Goal: Information Seeking & Learning: Learn about a topic

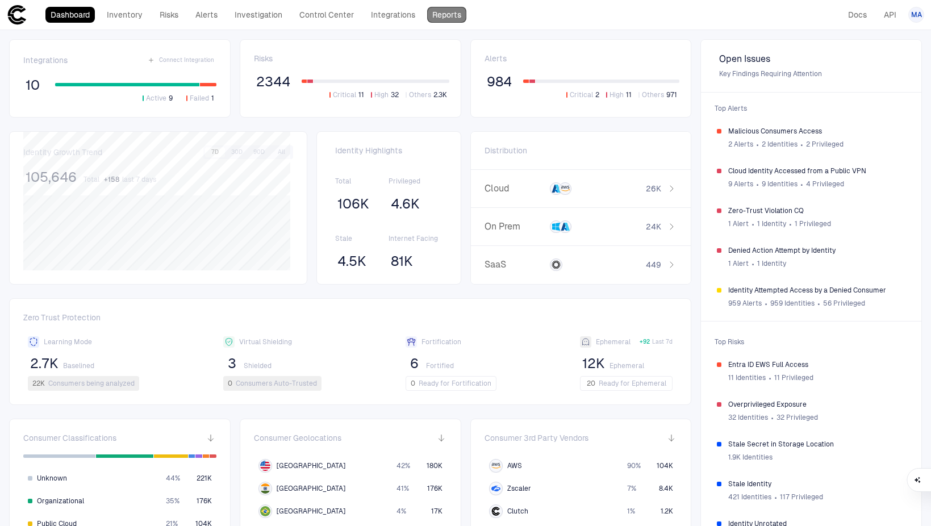
click at [457, 17] on link "Reports" at bounding box center [446, 15] width 39 height 16
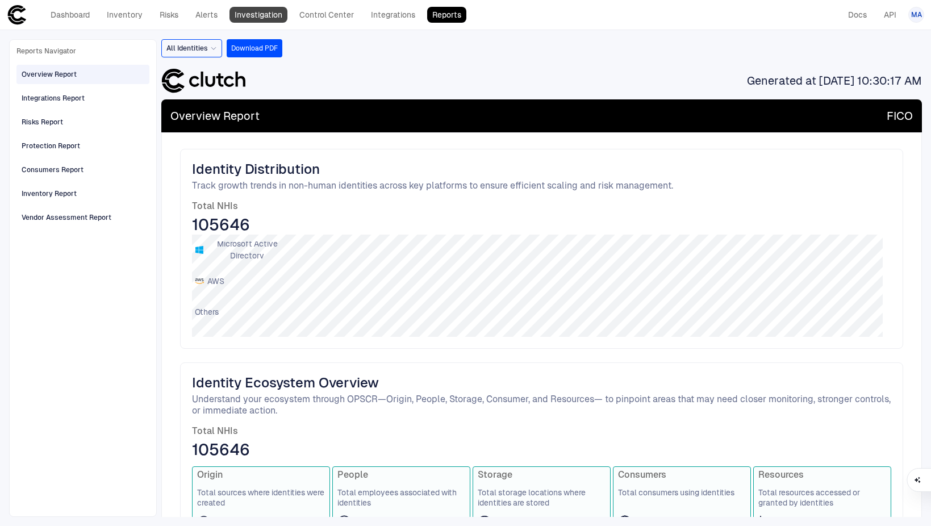
click at [252, 18] on link "Investigation" at bounding box center [258, 15] width 58 height 16
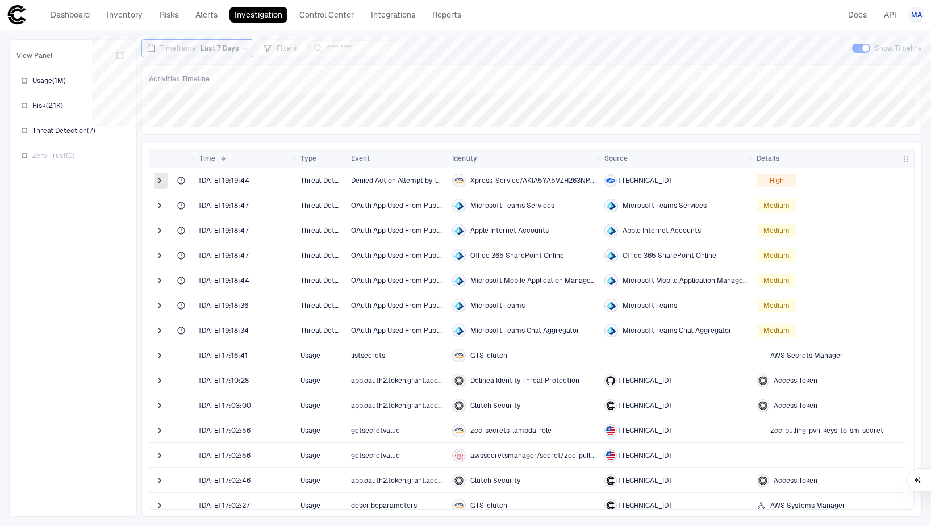
click at [156, 183] on span at bounding box center [159, 180] width 11 height 11
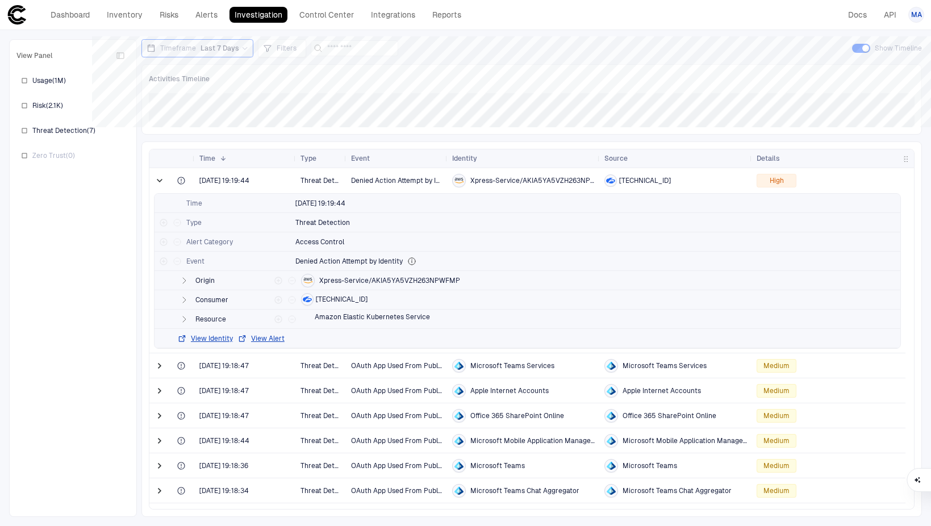
click at [156, 183] on span at bounding box center [159, 180] width 11 height 11
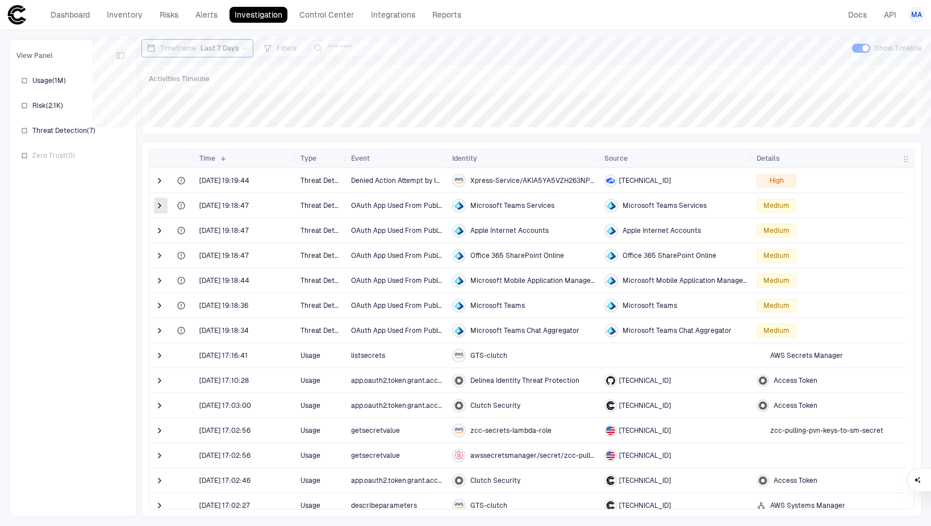
click at [158, 203] on span at bounding box center [159, 205] width 11 height 11
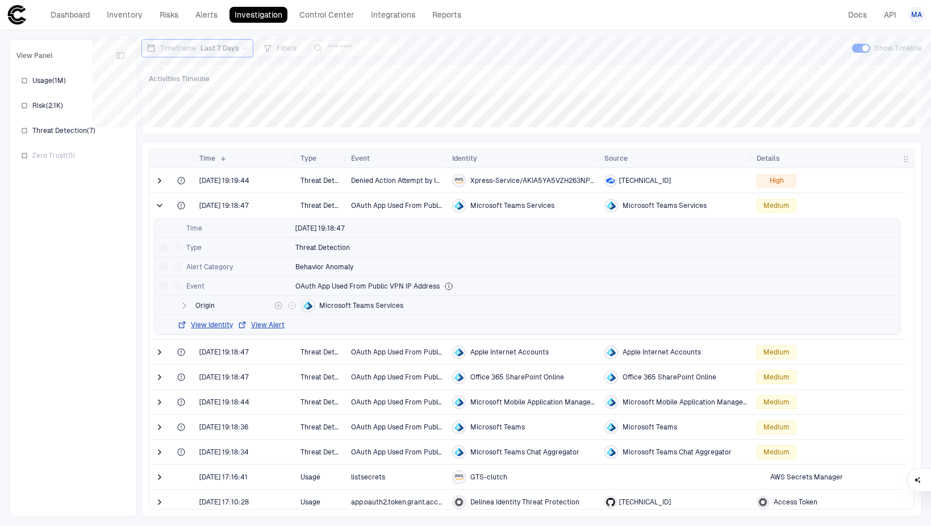
click at [182, 303] on icon "button" at bounding box center [183, 305] width 9 height 9
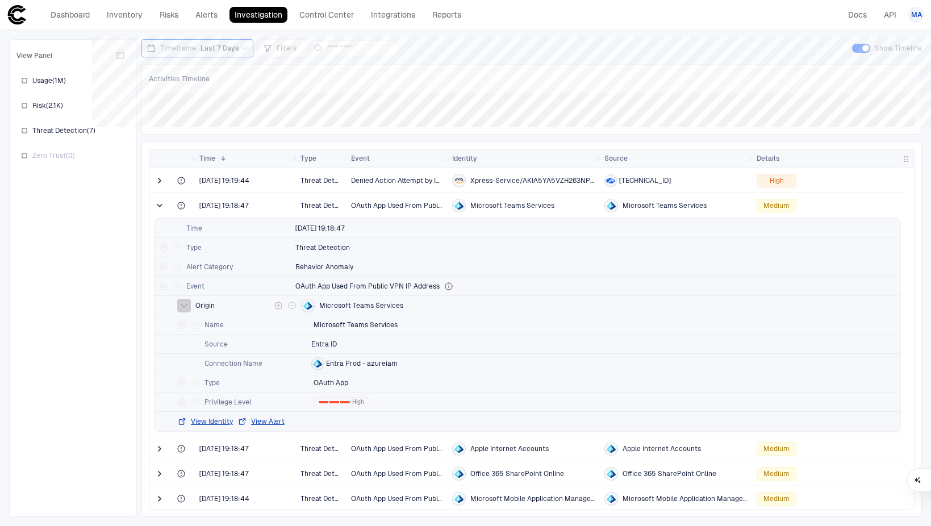
click at [182, 303] on icon "button" at bounding box center [183, 305] width 9 height 9
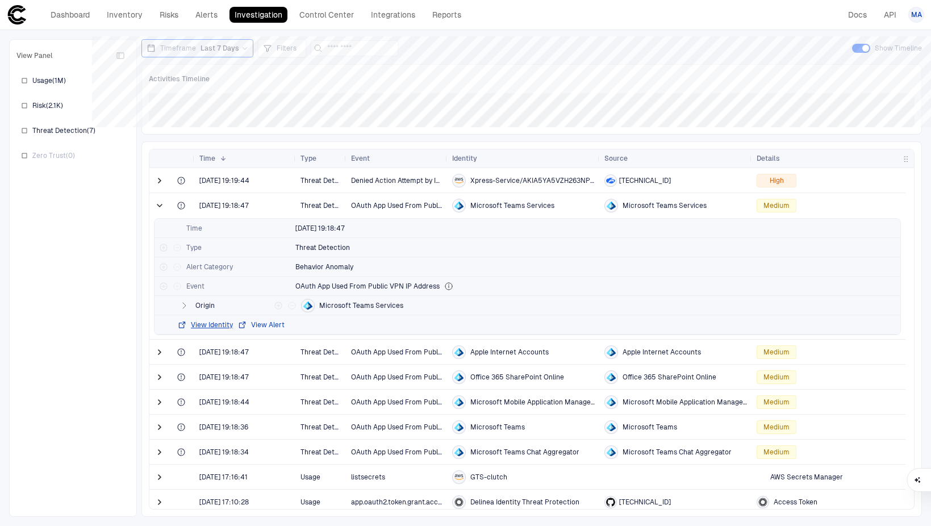
click at [260, 325] on button "View Alert" at bounding box center [260, 324] width 47 height 9
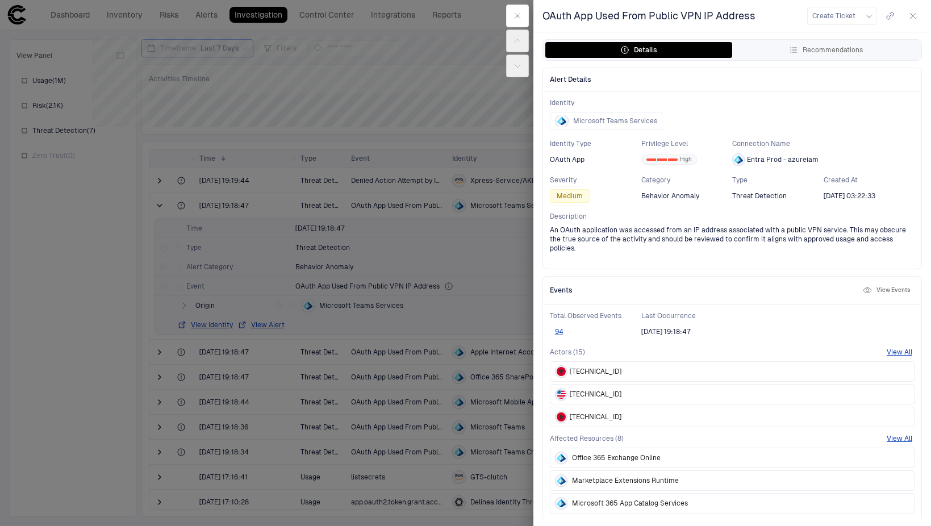
click at [589, 369] on span "217.9.247.68" at bounding box center [596, 371] width 52 height 9
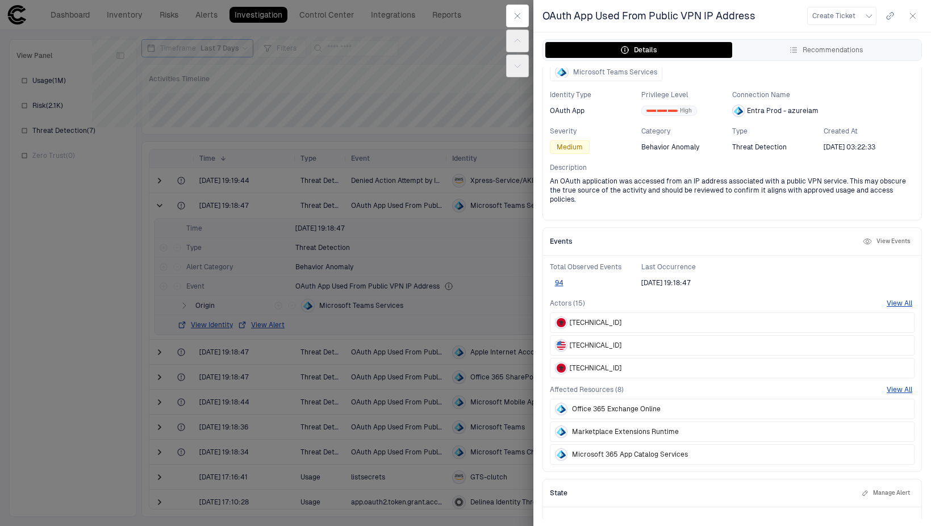
scroll to position [92, 0]
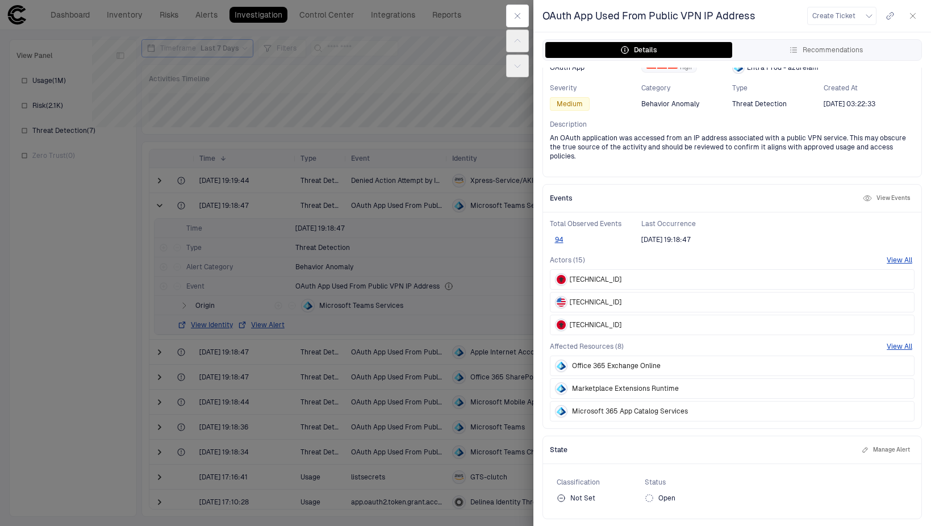
click at [590, 328] on span "217.9.247.164" at bounding box center [596, 324] width 52 height 9
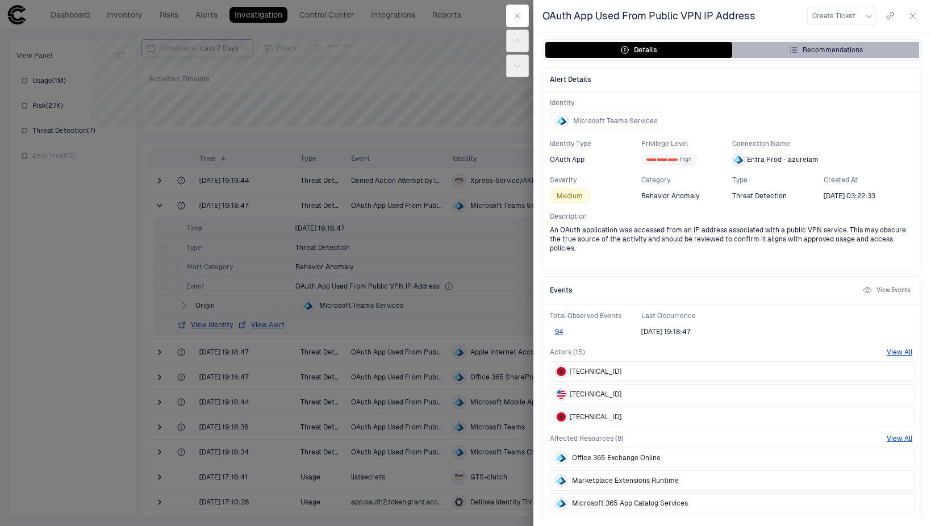
click at [799, 57] on button "Recommendations" at bounding box center [825, 50] width 187 height 16
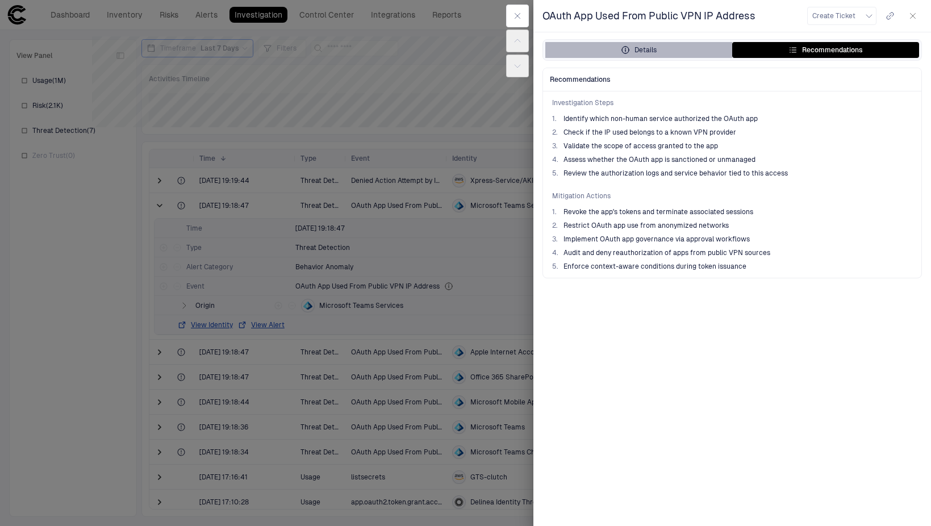
click at [675, 43] on button "Details" at bounding box center [638, 50] width 187 height 16
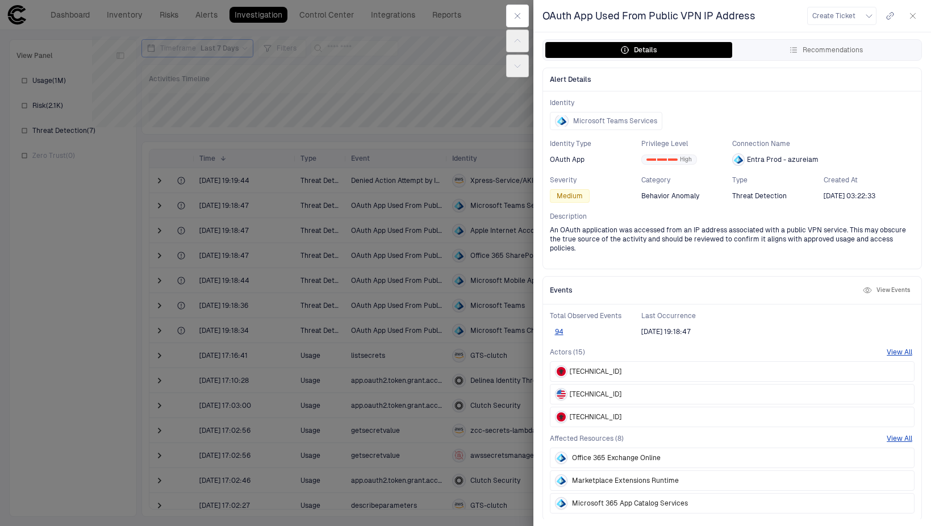
click at [836, 333] on div "Total Observed Events 94 Last Occurrence 8/20/2025 19:18:47" at bounding box center [732, 324] width 365 height 27
click at [876, 286] on button "View Events" at bounding box center [886, 290] width 52 height 14
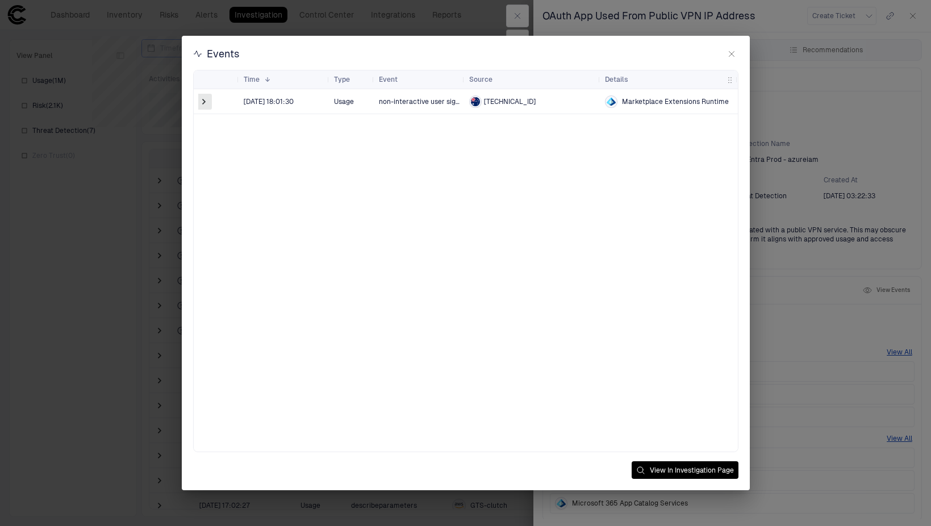
click at [202, 101] on span at bounding box center [203, 101] width 11 height 11
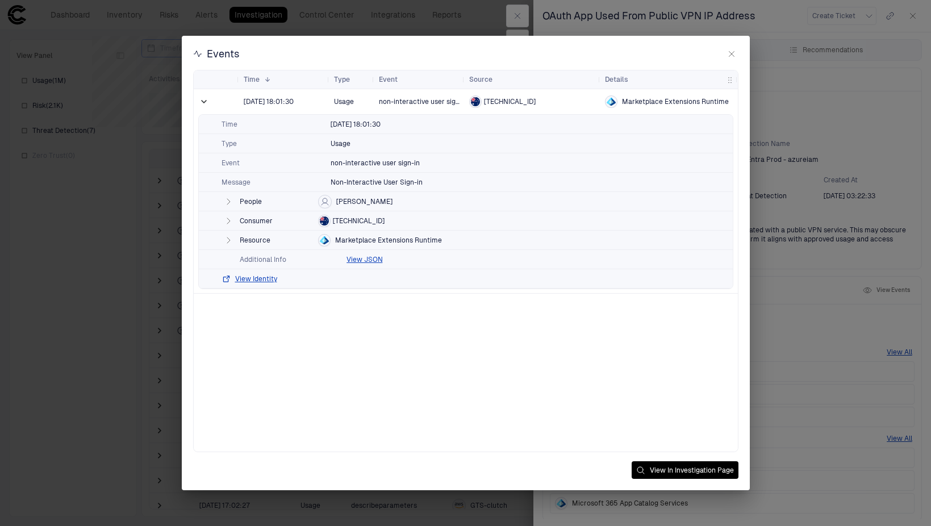
click at [229, 238] on icon "button" at bounding box center [228, 240] width 9 height 9
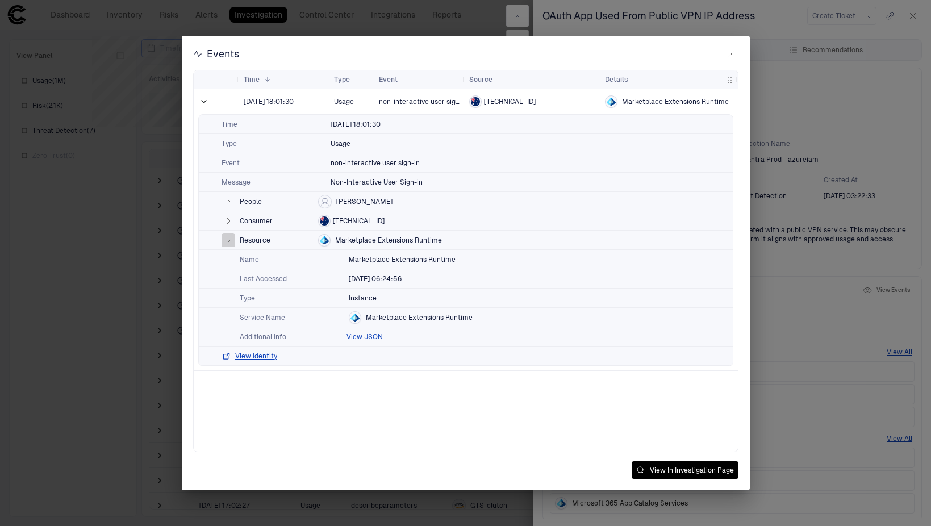
click at [229, 238] on icon "button" at bounding box center [228, 240] width 9 height 9
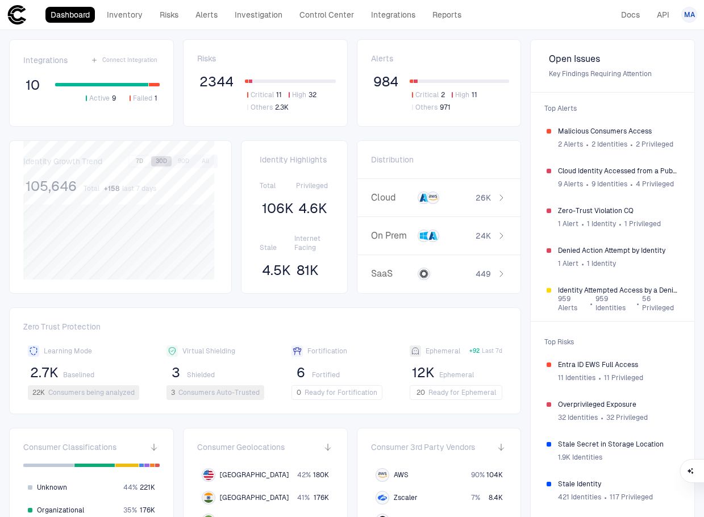
click at [162, 162] on button "30D" at bounding box center [161, 161] width 20 height 10
click at [174, 160] on button "90D" at bounding box center [183, 161] width 20 height 10
click at [196, 160] on button "All" at bounding box center [205, 161] width 20 height 10
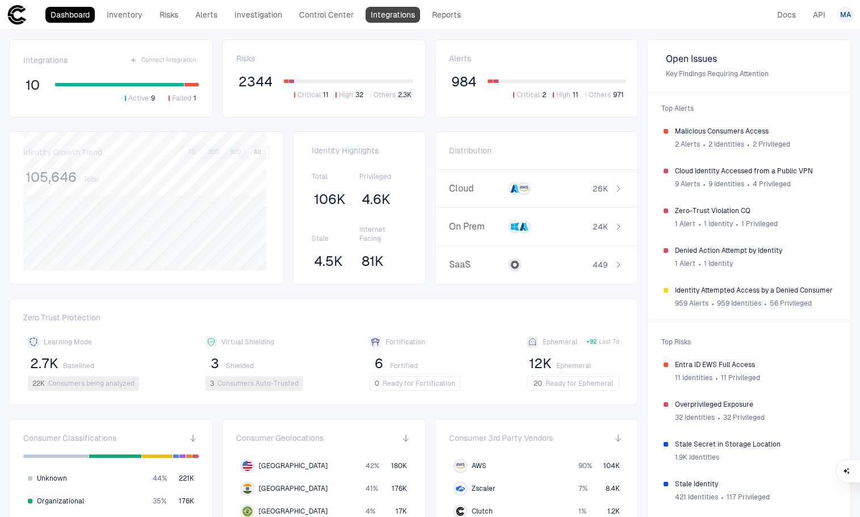
click at [390, 15] on link "Integrations" at bounding box center [393, 15] width 55 height 16
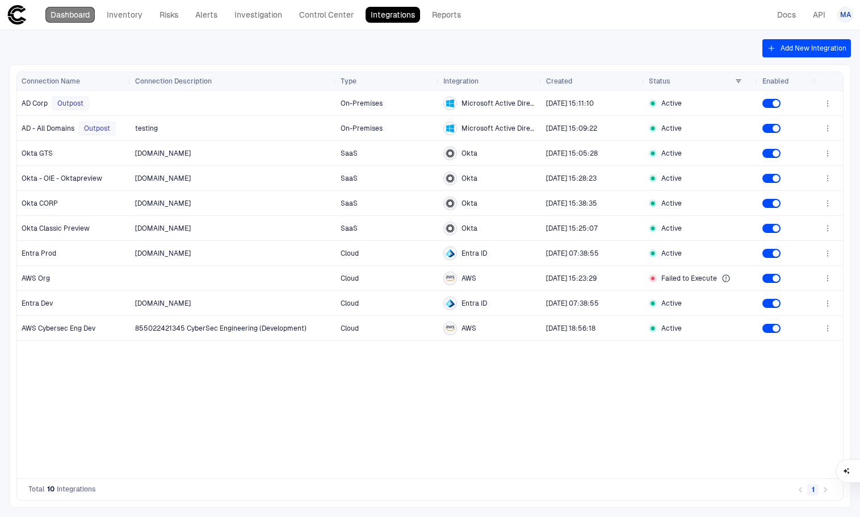
click at [89, 20] on link "Dashboard" at bounding box center [69, 15] width 49 height 16
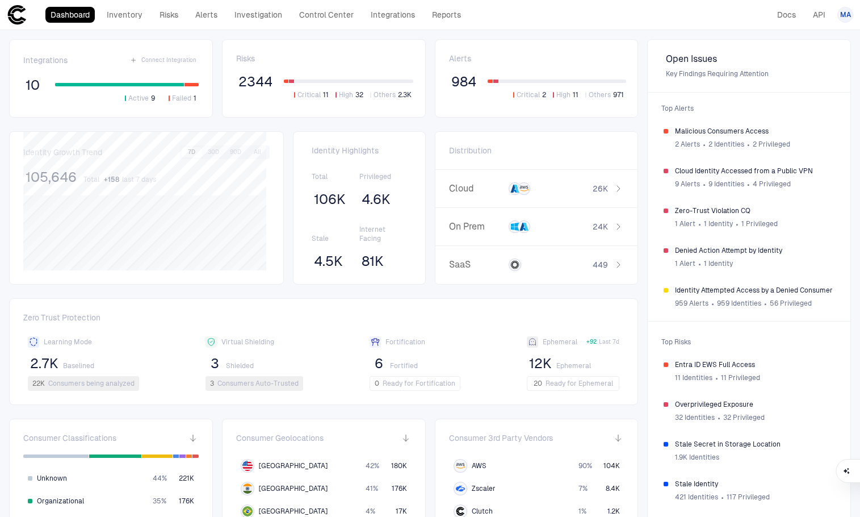
click at [189, 153] on button "7D" at bounding box center [192, 152] width 20 height 10
click at [142, 15] on link "Inventory" at bounding box center [125, 15] width 46 height 16
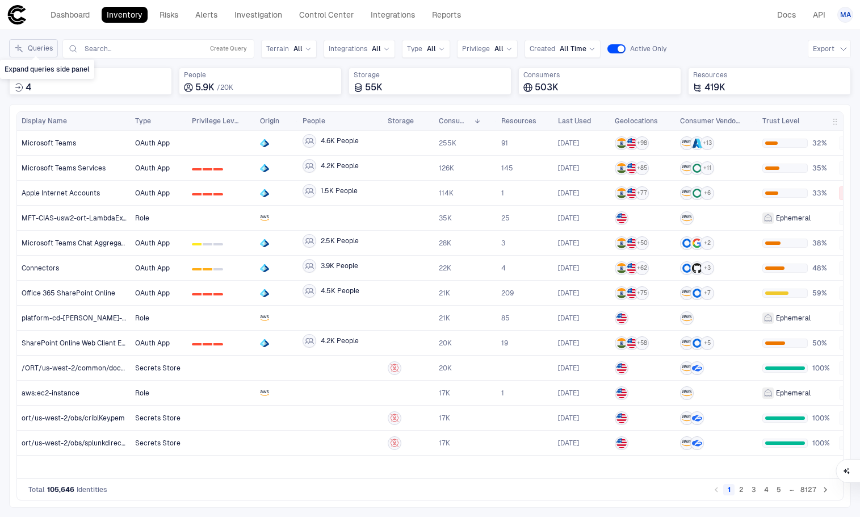
click at [43, 47] on button "Queries" at bounding box center [33, 48] width 49 height 18
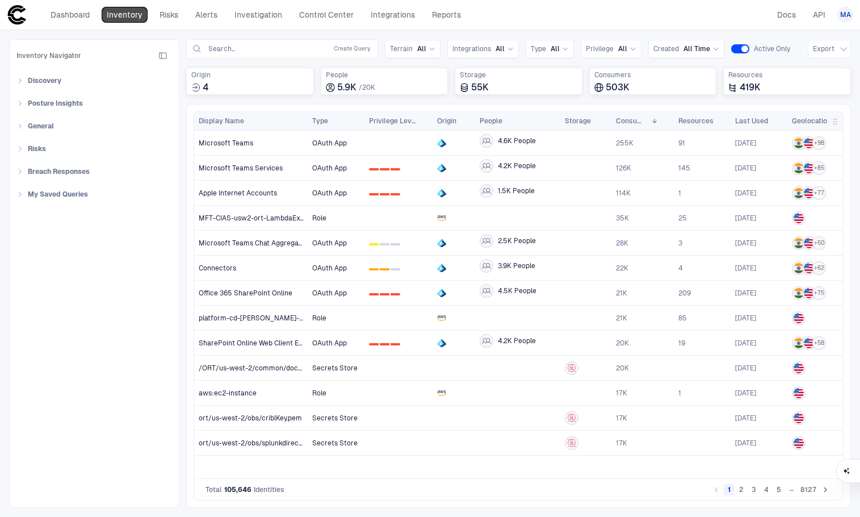
click at [131, 18] on link "Inventory" at bounding box center [125, 15] width 46 height 16
click at [352, 47] on button "Create Query" at bounding box center [352, 49] width 41 height 14
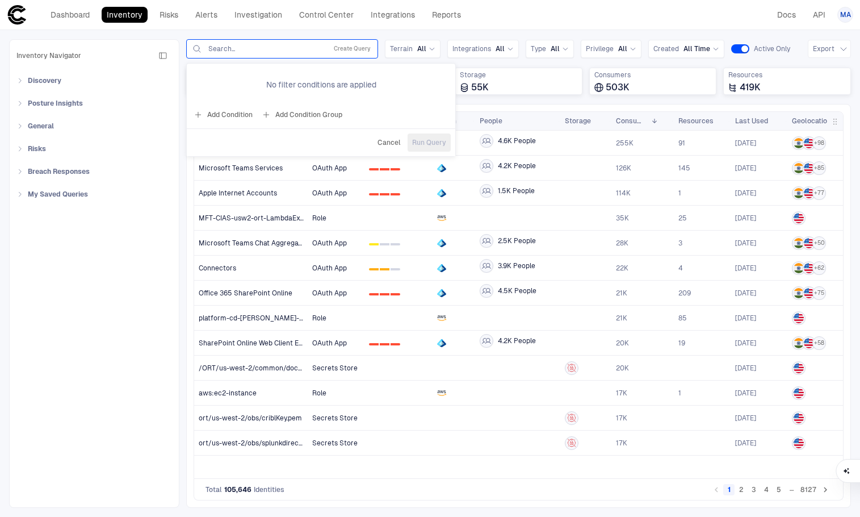
click at [217, 115] on button "Add Condition" at bounding box center [223, 115] width 64 height 18
click at [217, 115] on button "Add Condition" at bounding box center [223, 113] width 64 height 18
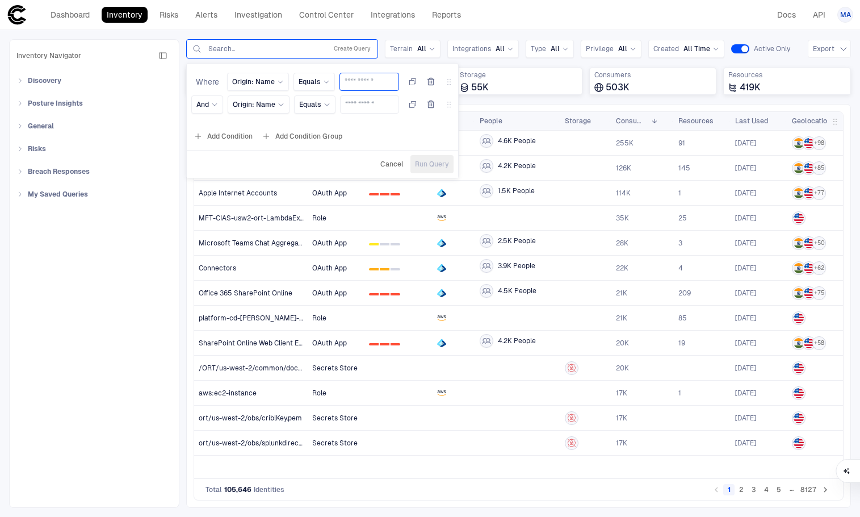
click at [362, 81] on input "text" at bounding box center [369, 81] width 49 height 17
type input "*"
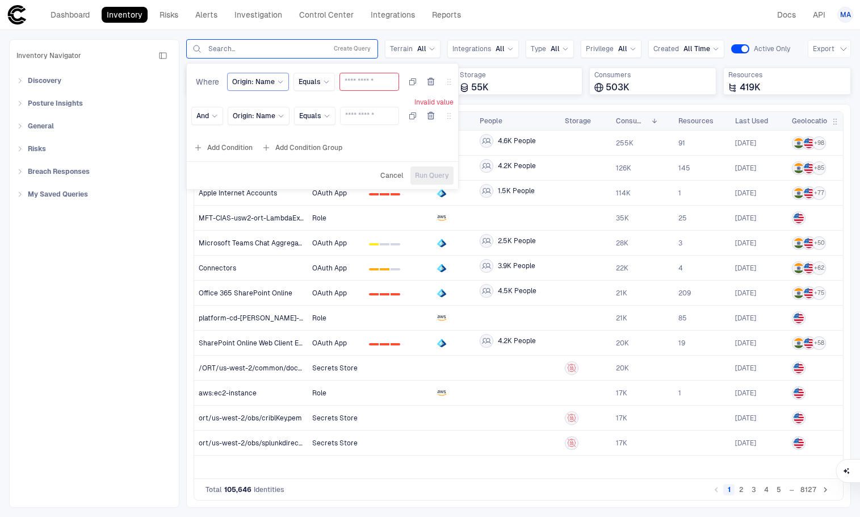
click at [260, 78] on span "Origin: Name" at bounding box center [253, 81] width 43 height 9
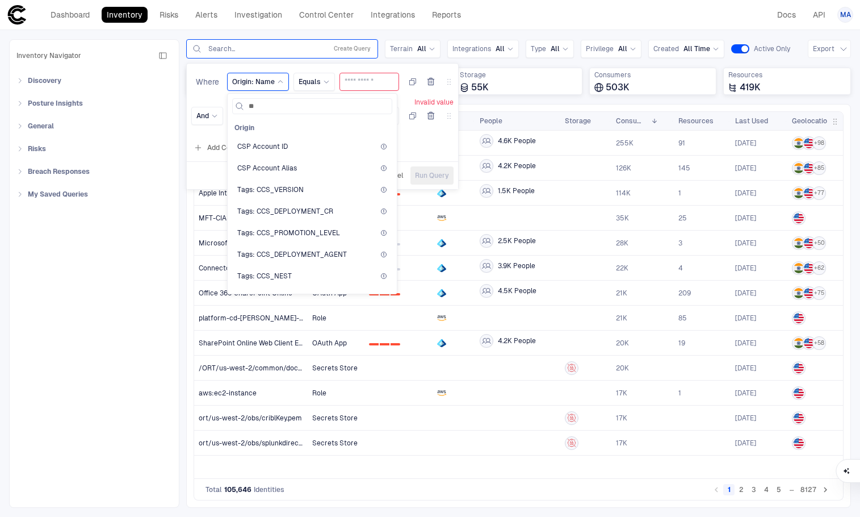
type input "***"
click at [292, 256] on div "CSP Account ID" at bounding box center [312, 256] width 150 height 9
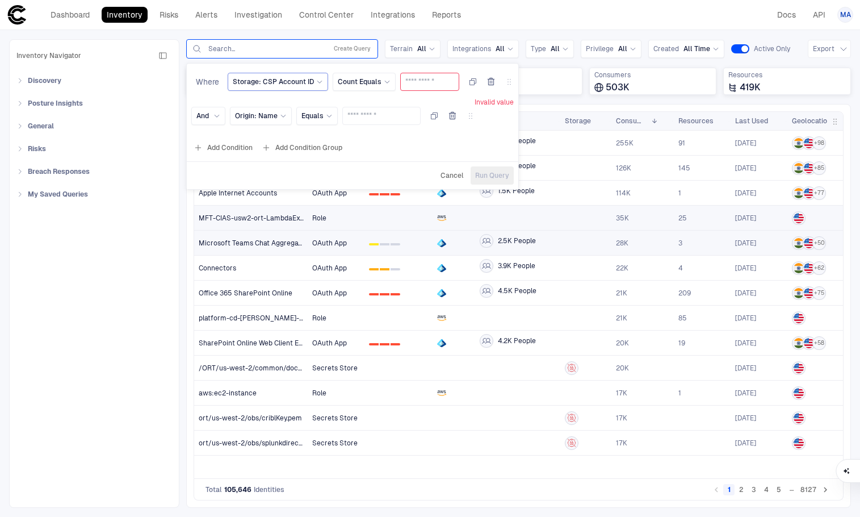
click at [293, 82] on span "Storage: CSP Account ID" at bounding box center [273, 81] width 81 height 9
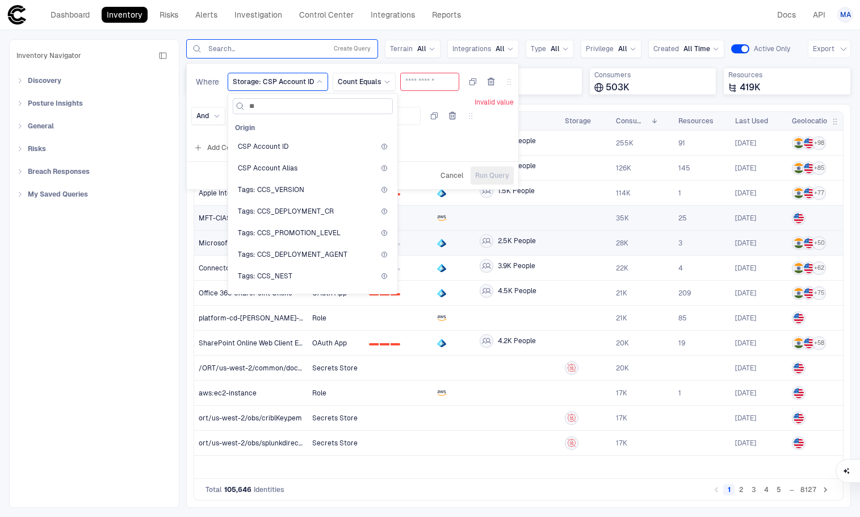
type input "***"
click at [267, 146] on span "CSP Account ID" at bounding box center [263, 146] width 51 height 9
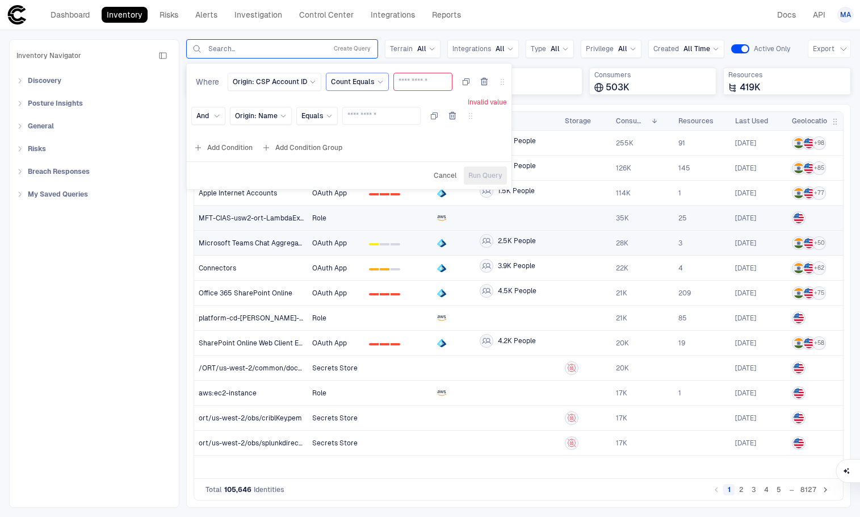
click at [370, 79] on span "Count Equals" at bounding box center [353, 81] width 44 height 9
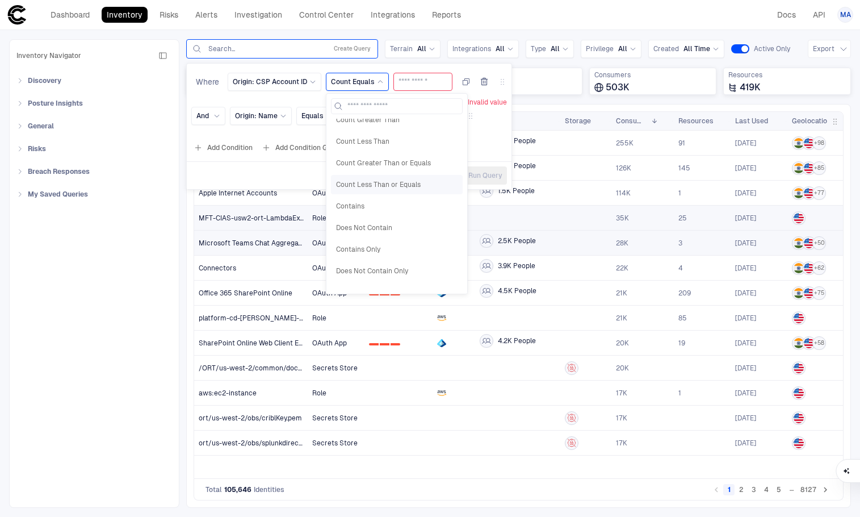
scroll to position [114, 0]
click at [376, 149] on div "Contains" at bounding box center [397, 144] width 132 height 19
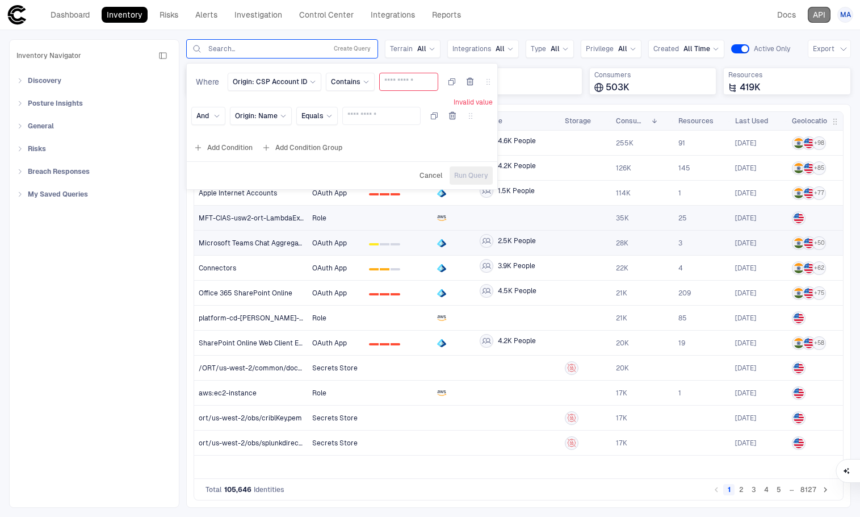
click at [703, 17] on link "API" at bounding box center [819, 15] width 23 height 16
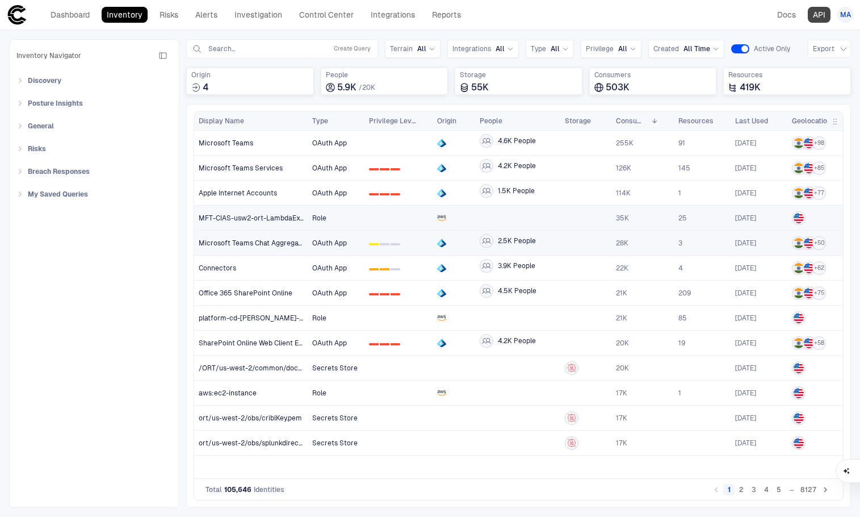
click at [703, 18] on link "API" at bounding box center [819, 15] width 23 height 16
click at [451, 17] on link "Reports" at bounding box center [446, 15] width 39 height 16
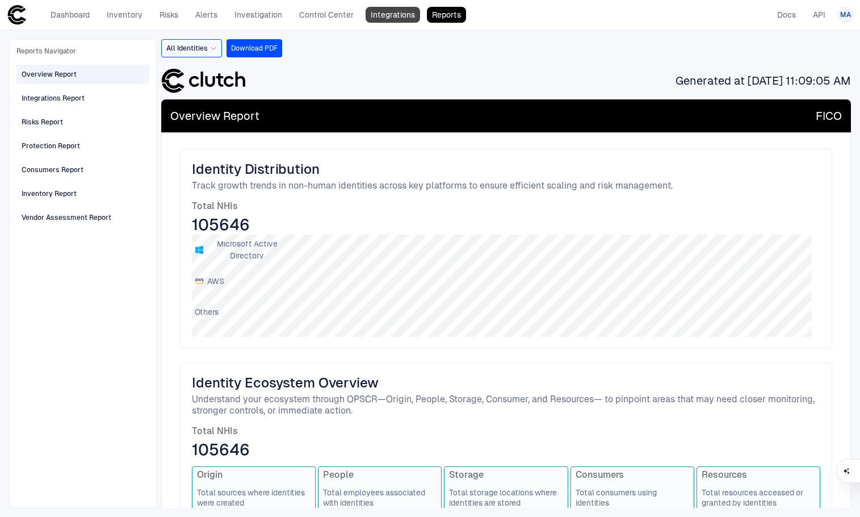
click at [374, 19] on link "Integrations" at bounding box center [393, 15] width 55 height 16
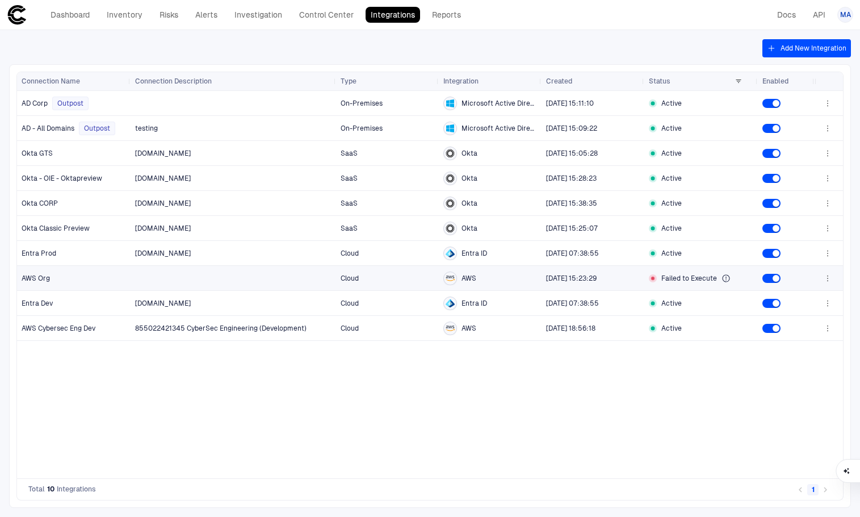
click at [703, 279] on icon "button" at bounding box center [827, 278] width 9 height 9
click at [703, 300] on li "Edit" at bounding box center [792, 304] width 76 height 18
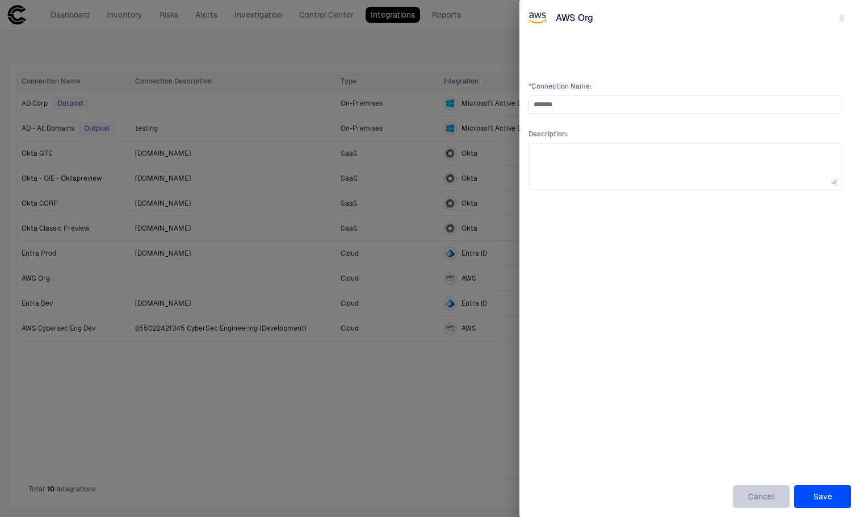
click at [703, 496] on button "Cancel" at bounding box center [761, 496] width 57 height 23
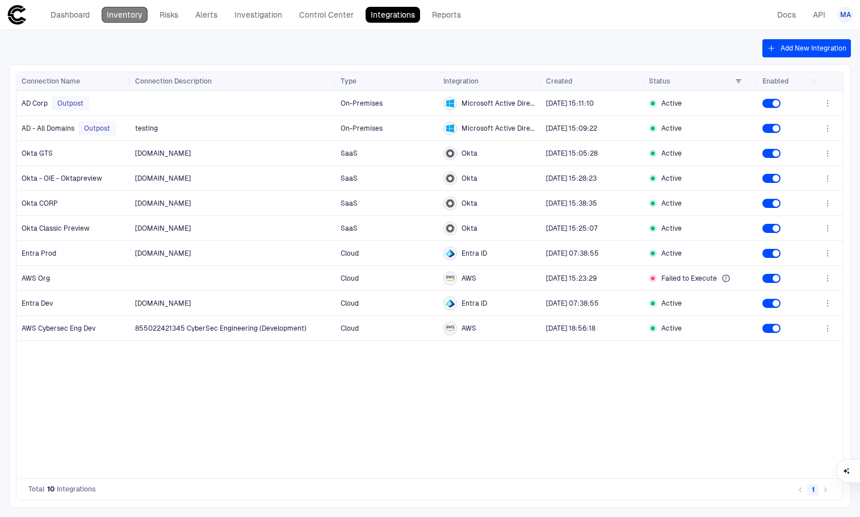
click at [123, 12] on link "Inventory" at bounding box center [125, 15] width 46 height 16
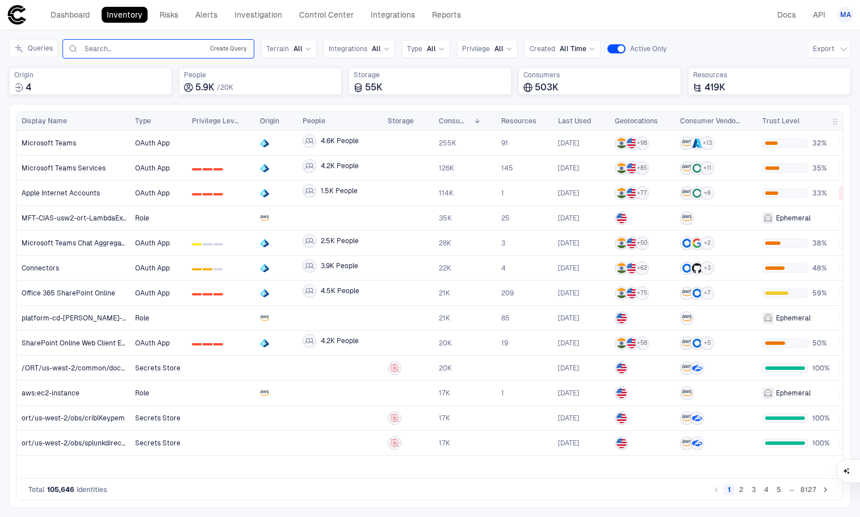
click at [227, 49] on button "Create Query" at bounding box center [228, 49] width 41 height 14
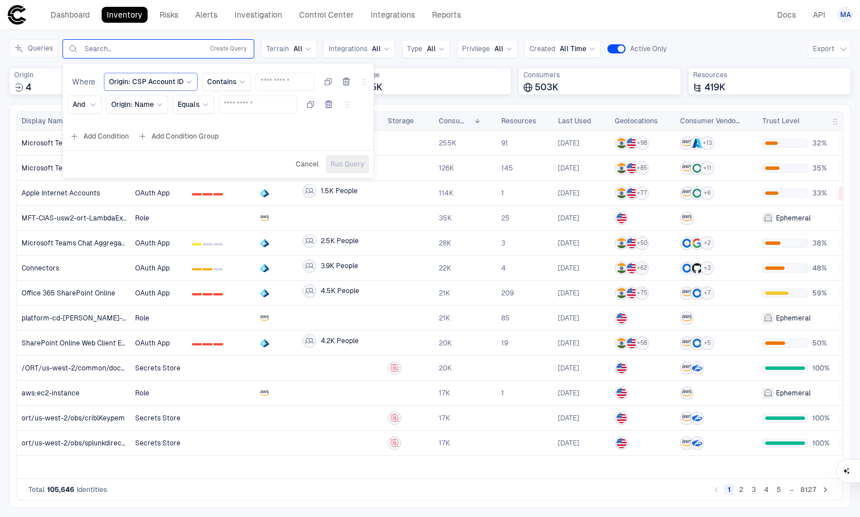
click at [155, 82] on span "Origin: CSP Account ID" at bounding box center [146, 81] width 74 height 9
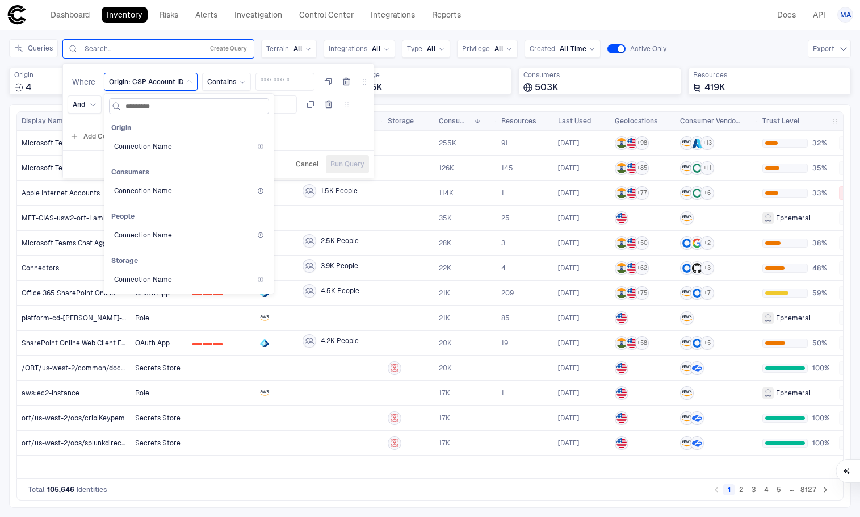
type input "**********"
click at [131, 143] on span "Connection Name" at bounding box center [143, 146] width 58 height 9
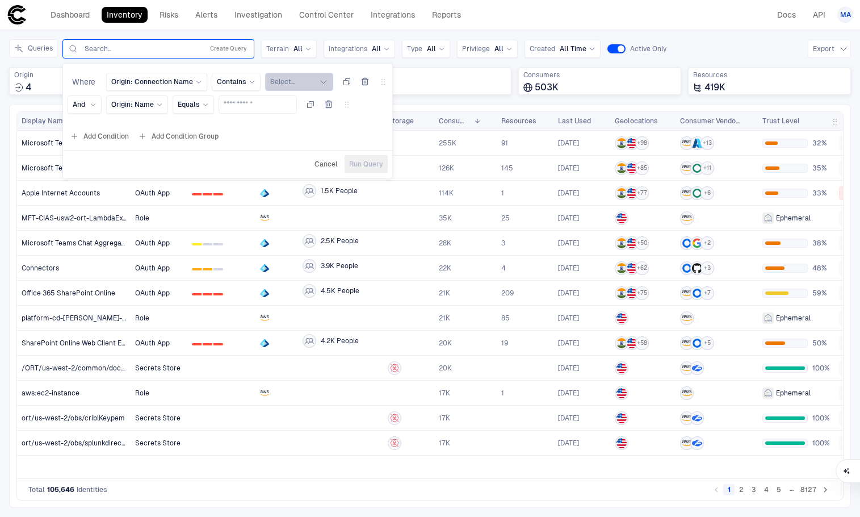
click at [302, 82] on button "Select..." at bounding box center [299, 82] width 68 height 18
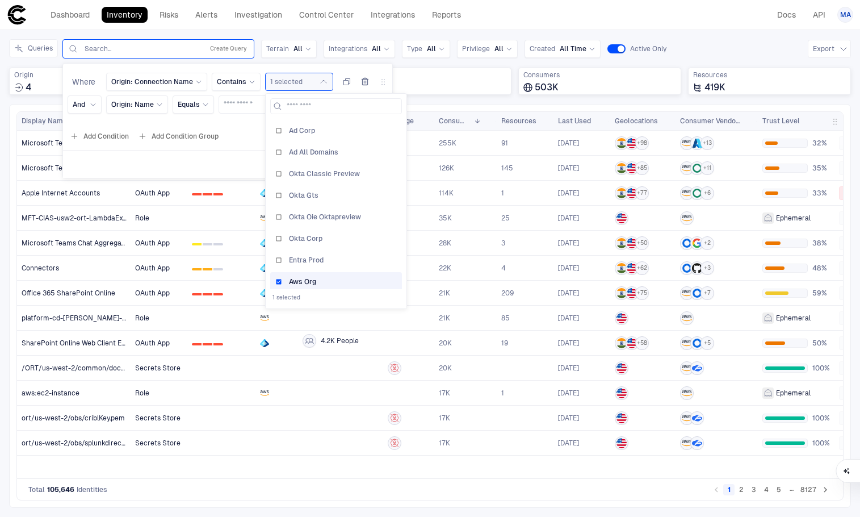
click at [233, 119] on div "Where Origin: Connection Name Contains 1 selected Ad Corp Ad All Domains Okta C…" at bounding box center [227, 95] width 329 height 55
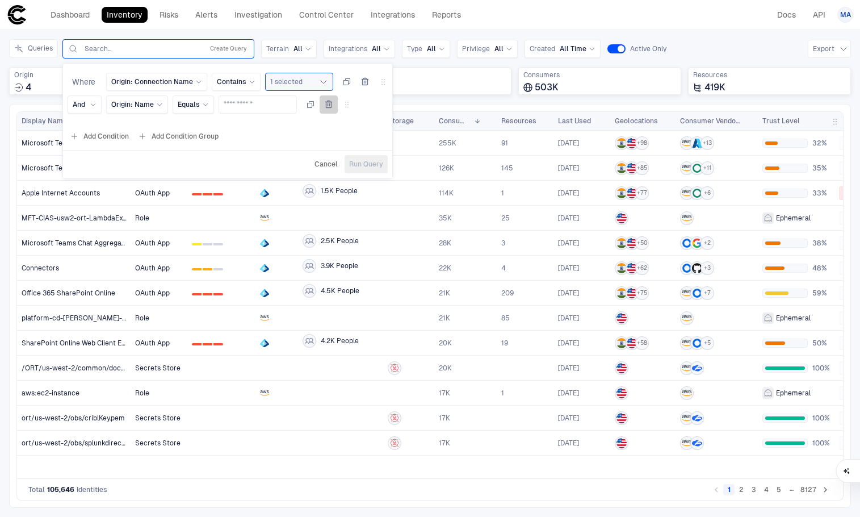
click at [332, 105] on icon "button" at bounding box center [329, 104] width 6 height 7
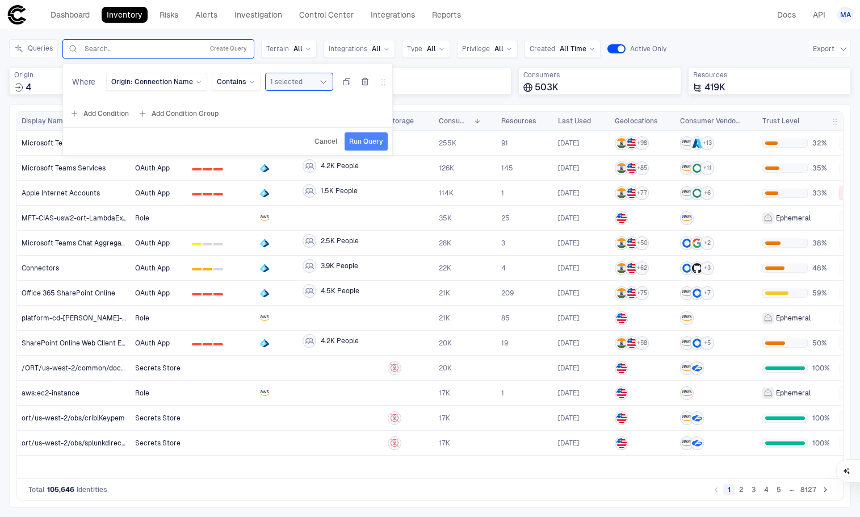
click at [352, 145] on span "Run Query" at bounding box center [366, 141] width 34 height 9
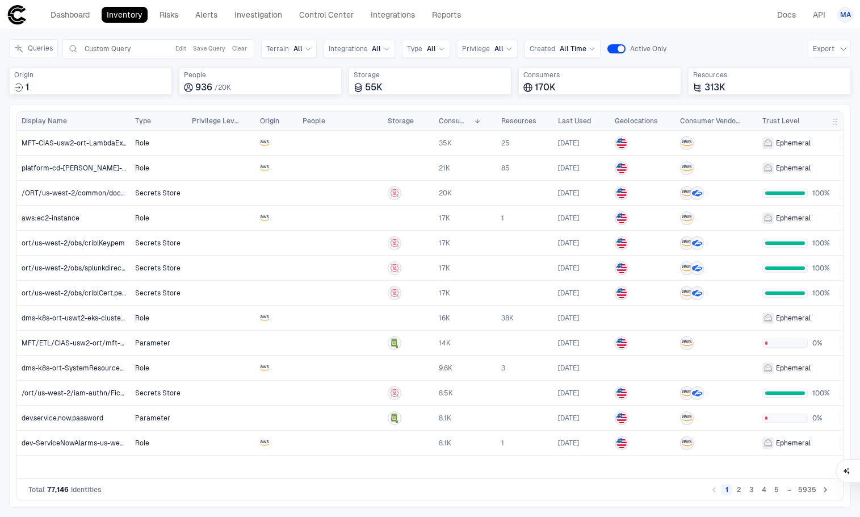
click at [703, 124] on div at bounding box center [834, 121] width 5 height 18
click at [703, 122] on span "button" at bounding box center [835, 121] width 9 height 9
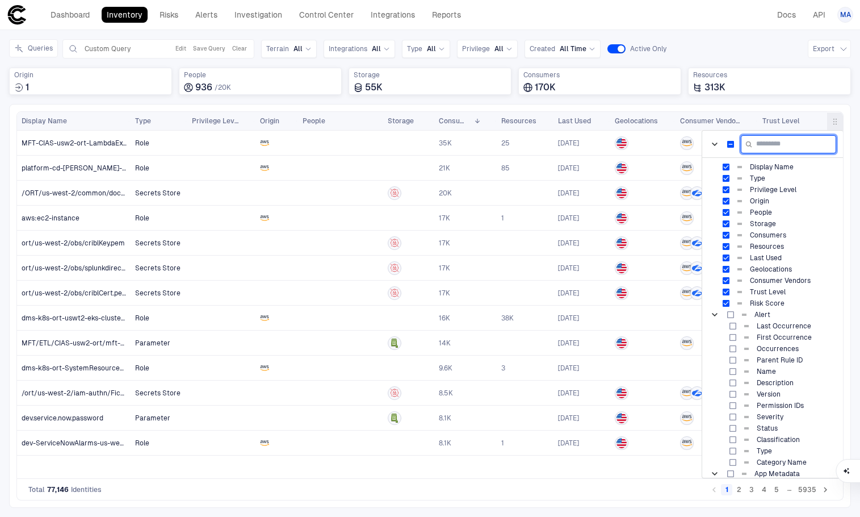
click at [703, 145] on input "Filter Columns Input" at bounding box center [788, 144] width 95 height 18
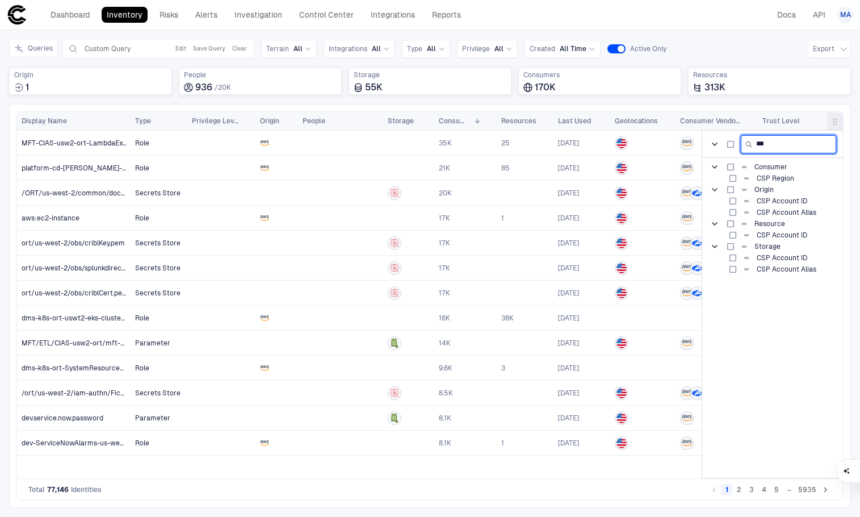
type input "***"
click at [703, 47] on div "Queries Custom Query Edit Save Query Clear Terrain All Integrations All Type Al…" at bounding box center [430, 48] width 842 height 19
click at [658, 481] on div "Total 77,146 Identities 1 2 3 4 5 … 5935" at bounding box center [429, 490] width 827 height 22
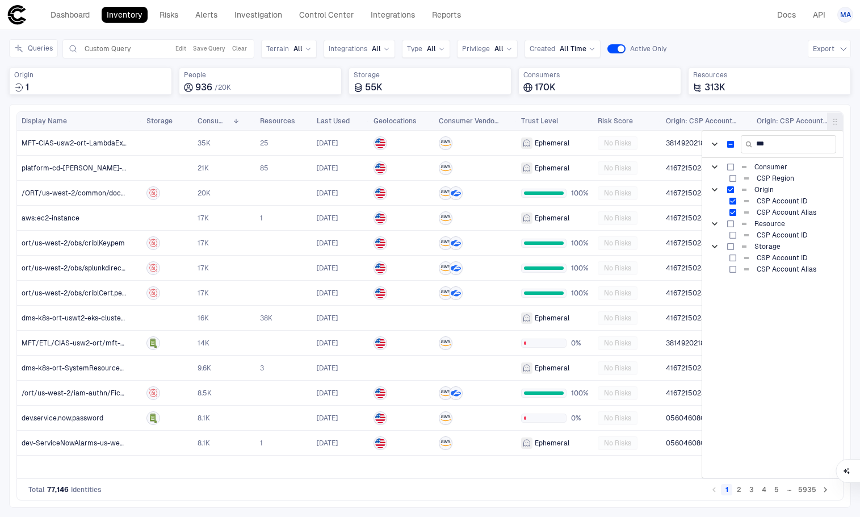
scroll to position [0, 113]
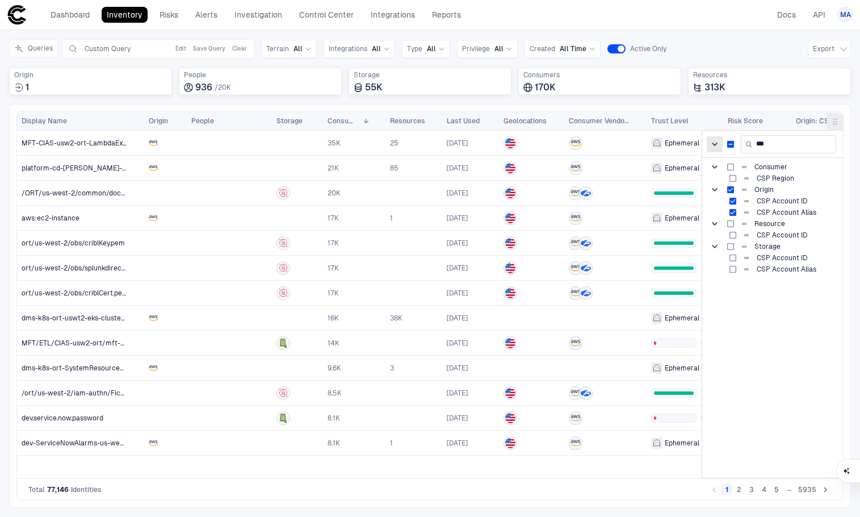
click at [703, 143] on span at bounding box center [714, 144] width 11 height 11
click at [703, 123] on span "button" at bounding box center [835, 121] width 9 height 9
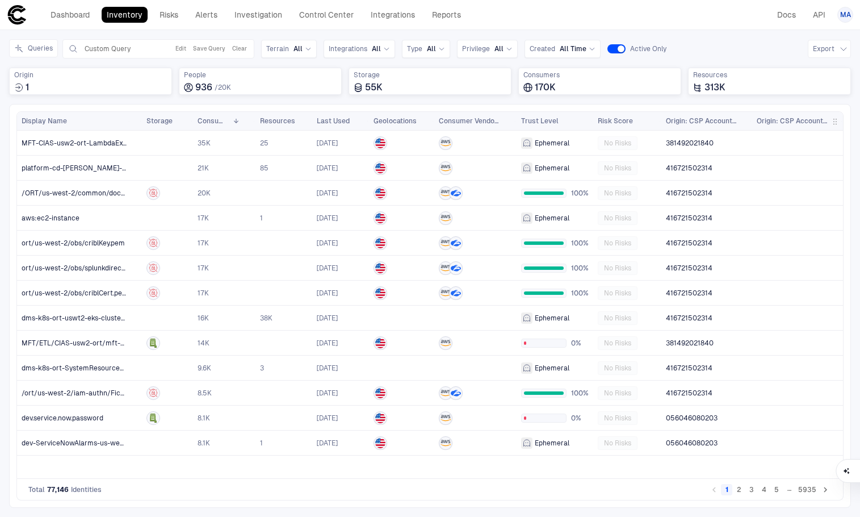
click at [703, 118] on span "button" at bounding box center [835, 121] width 9 height 9
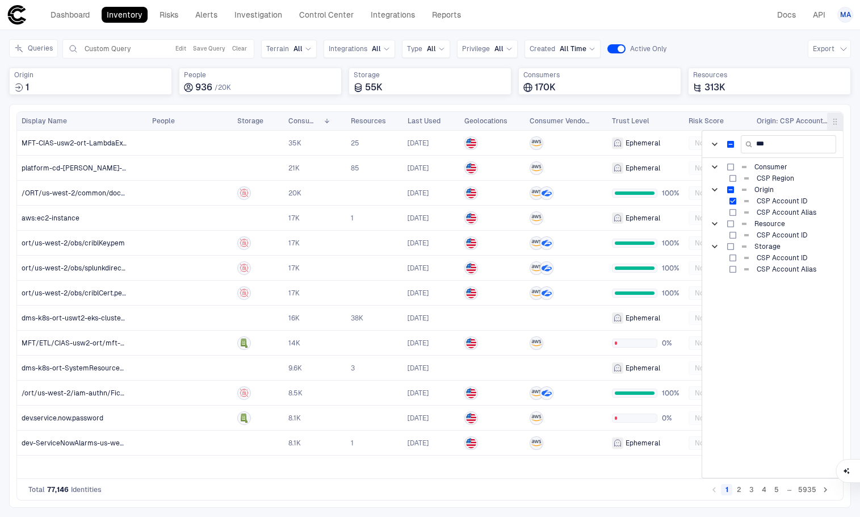
click at [703, 120] on span "button" at bounding box center [835, 121] width 9 height 9
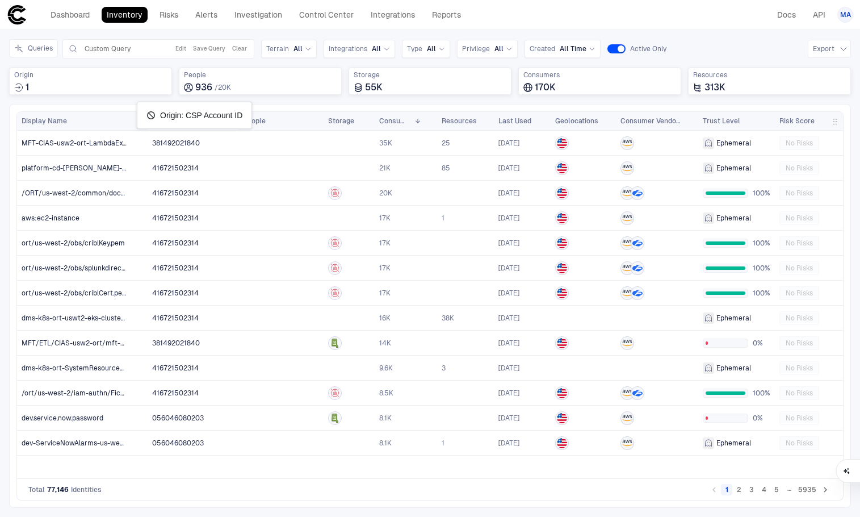
drag, startPoint x: 815, startPoint y: 119, endPoint x: 143, endPoint y: 106, distance: 672.5
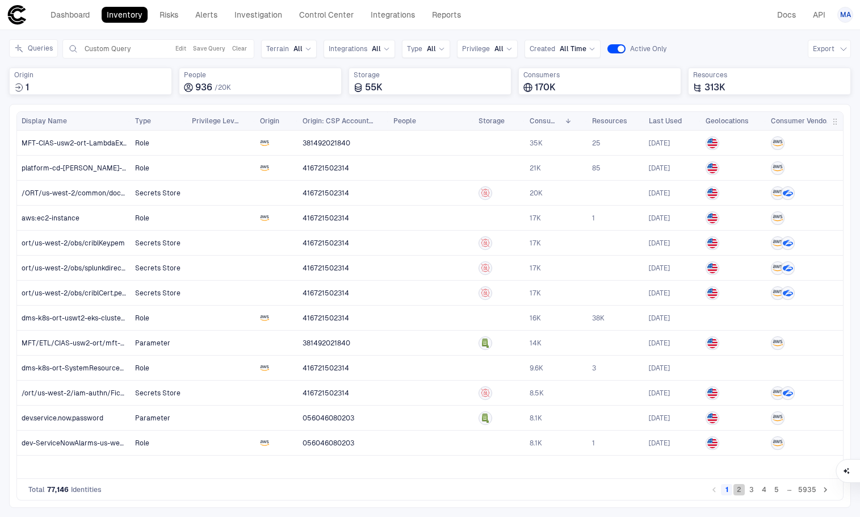
click at [703, 491] on button "2" at bounding box center [739, 489] width 11 height 11
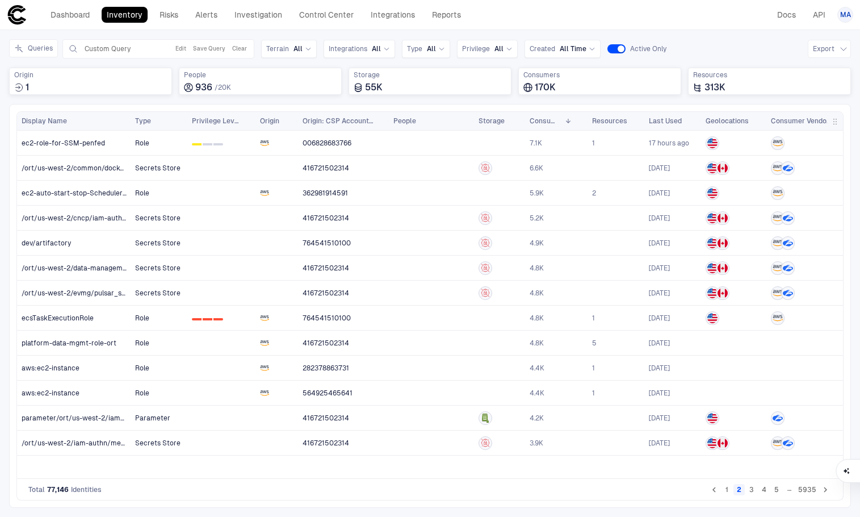
click at [703, 491] on button "1" at bounding box center [726, 489] width 11 height 11
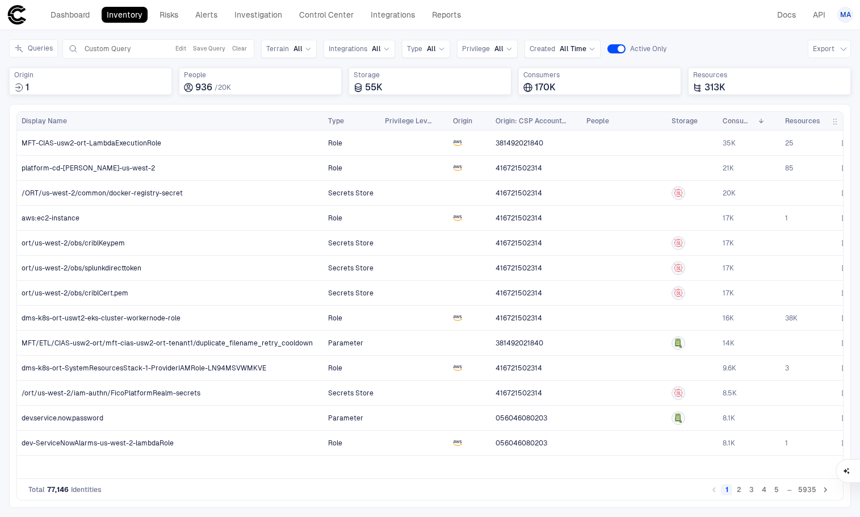
drag, startPoint x: 128, startPoint y: 123, endPoint x: 321, endPoint y: 139, distance: 193.7
click at [321, 139] on div "Display Name Type 1" at bounding box center [430, 295] width 826 height 366
click at [386, 46] on icon at bounding box center [386, 48] width 7 height 7
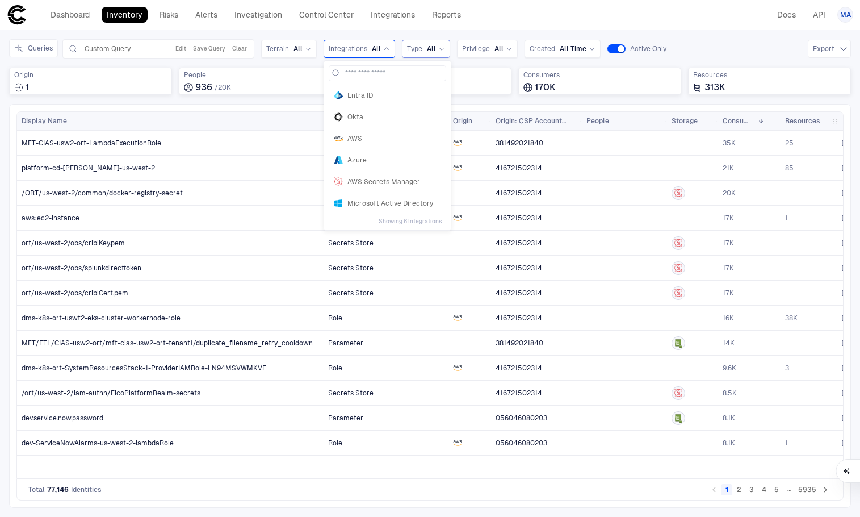
click at [436, 45] on div "All" at bounding box center [436, 48] width 18 height 9
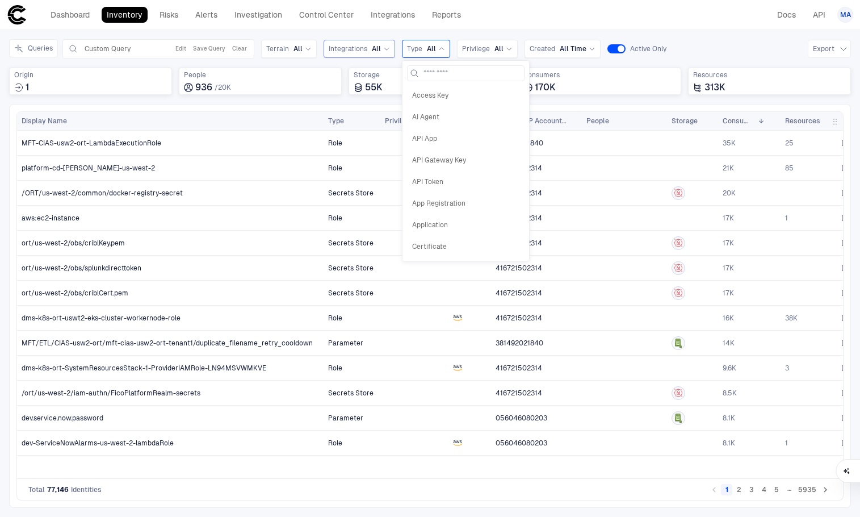
click at [380, 45] on div "All" at bounding box center [381, 48] width 18 height 9
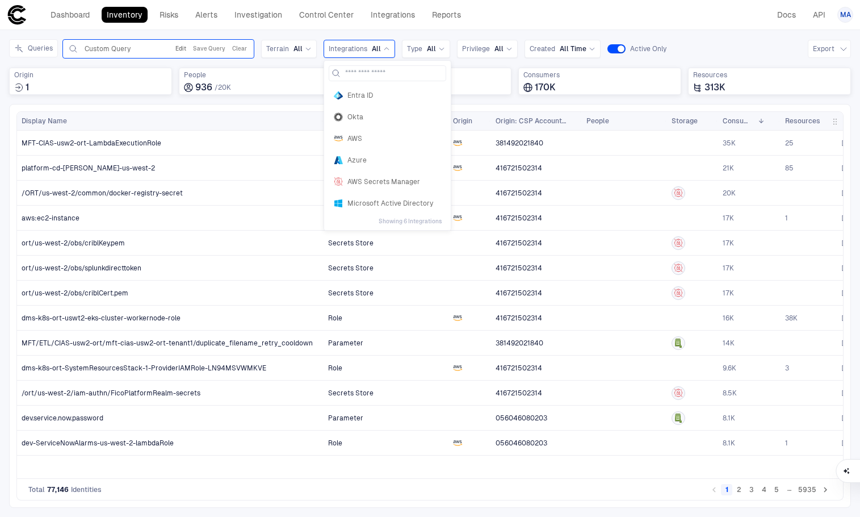
click at [178, 47] on button "Edit" at bounding box center [180, 49] width 15 height 14
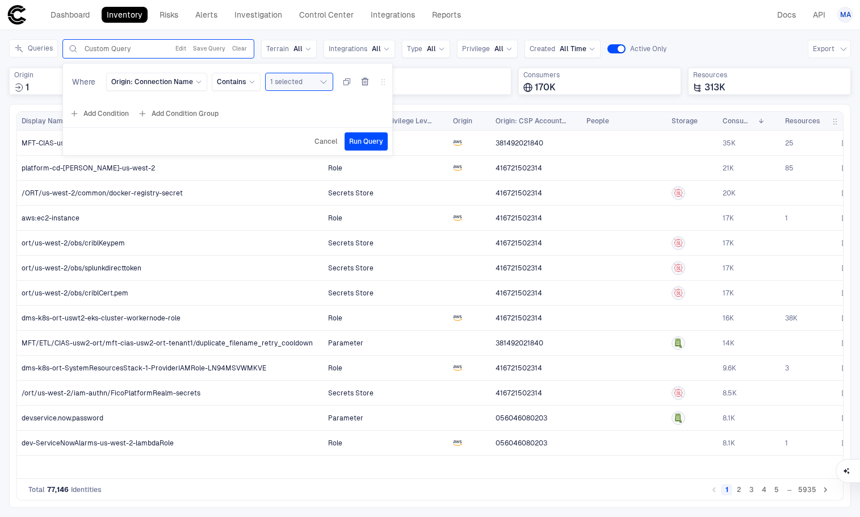
click at [107, 114] on button "Add Condition" at bounding box center [100, 113] width 64 height 18
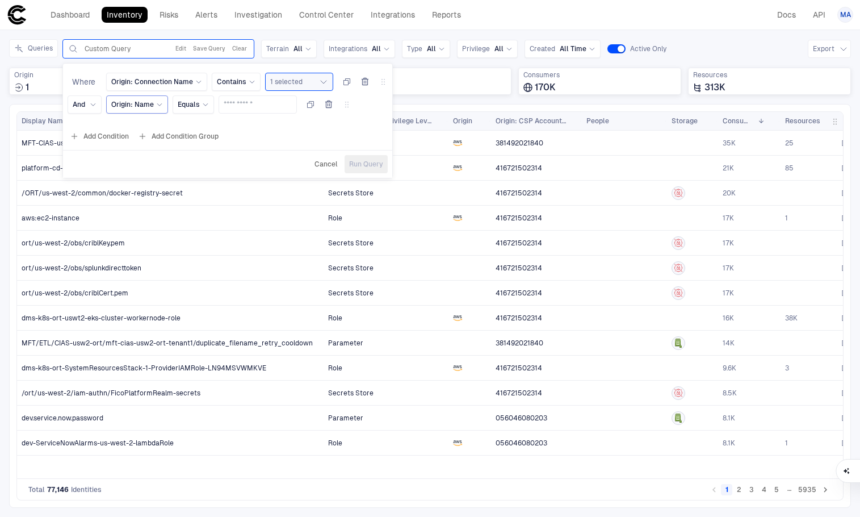
click at [140, 108] on span "Origin: Name" at bounding box center [132, 104] width 43 height 9
type input "*"
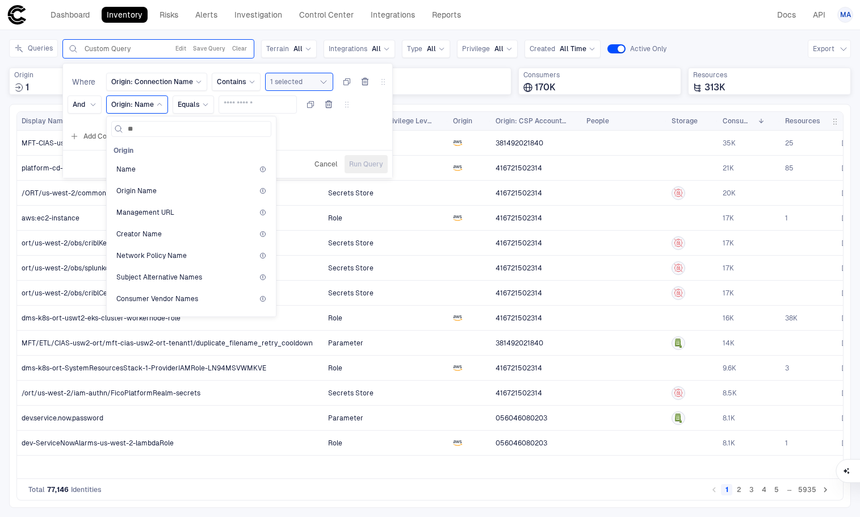
type input "***"
click at [125, 169] on span "Name" at bounding box center [125, 169] width 19 height 9
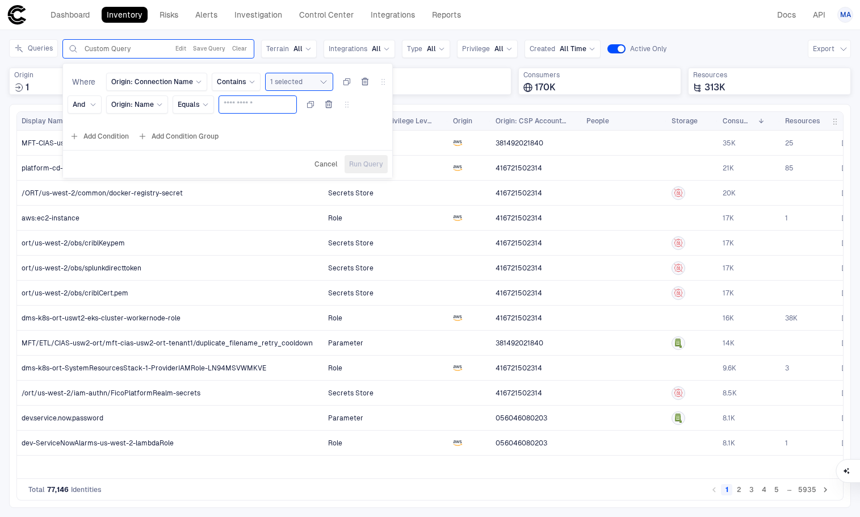
click at [245, 107] on input "text" at bounding box center [258, 104] width 68 height 17
click at [145, 106] on span "Origin: Name" at bounding box center [132, 104] width 43 height 9
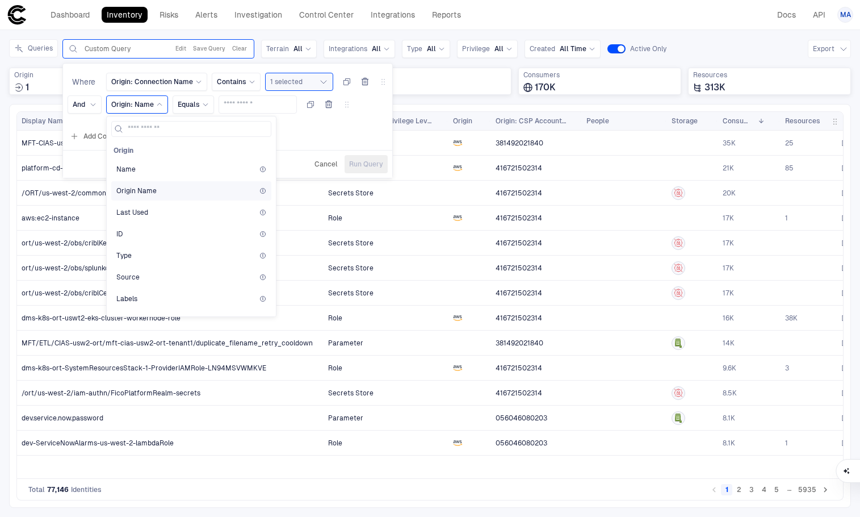
click at [137, 189] on span "Origin Name" at bounding box center [136, 190] width 40 height 9
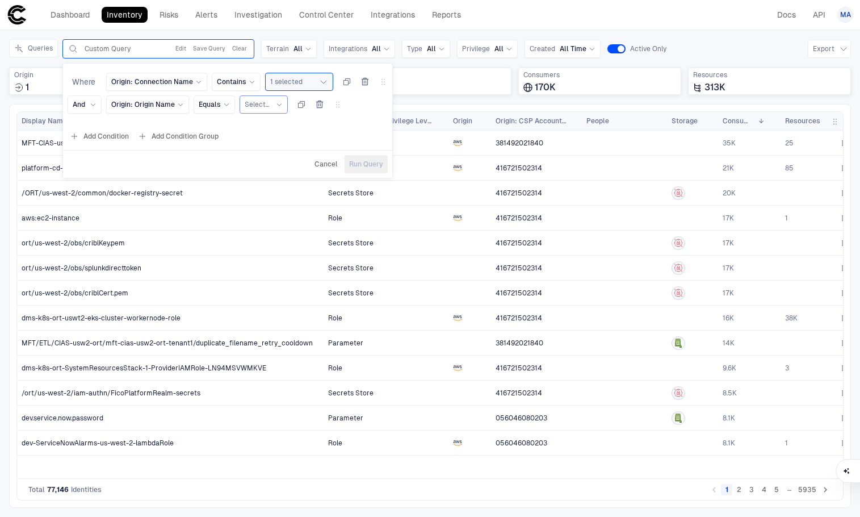
click at [267, 104] on span "Select..." at bounding box center [257, 104] width 24 height 9
click at [161, 101] on span "Origin: Origin Name" at bounding box center [143, 104] width 64 height 9
click at [260, 107] on span "Select..." at bounding box center [257, 104] width 24 height 9
click at [145, 97] on div "Origin: Origin Name" at bounding box center [147, 104] width 83 height 18
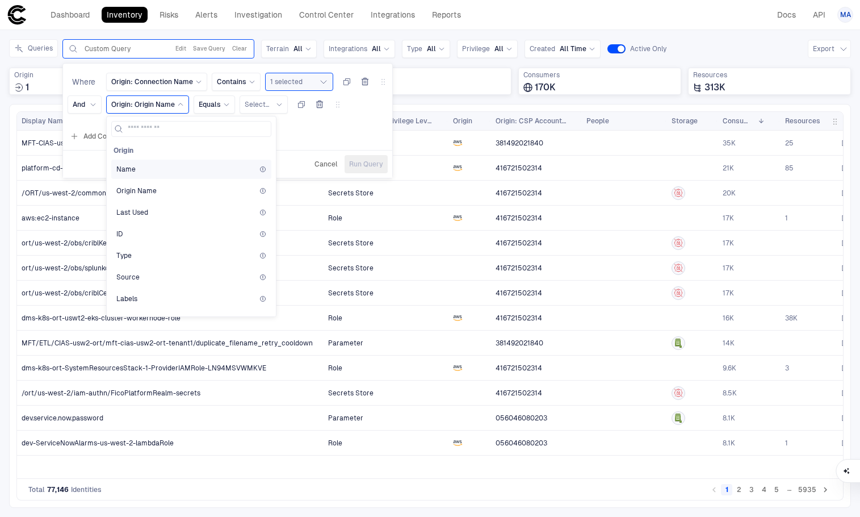
click at [127, 173] on span "Name" at bounding box center [125, 169] width 19 height 9
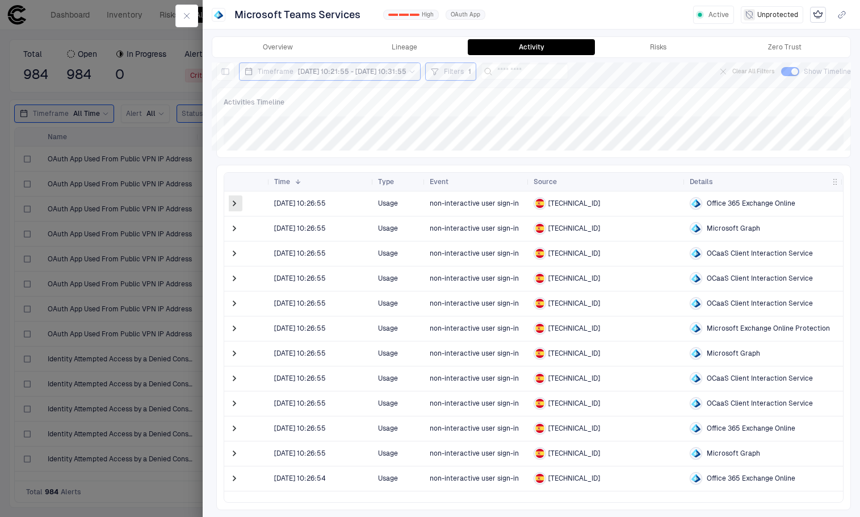
click at [235, 200] on span at bounding box center [234, 203] width 11 height 11
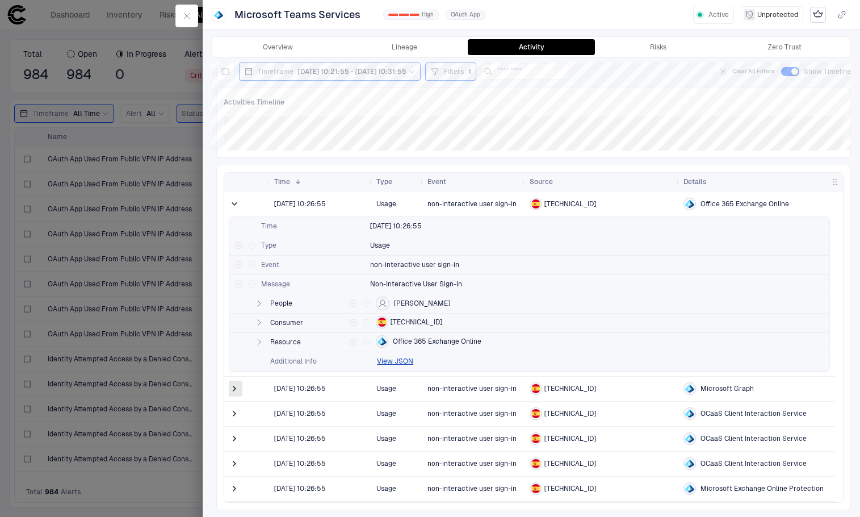
click at [237, 386] on span at bounding box center [234, 388] width 11 height 11
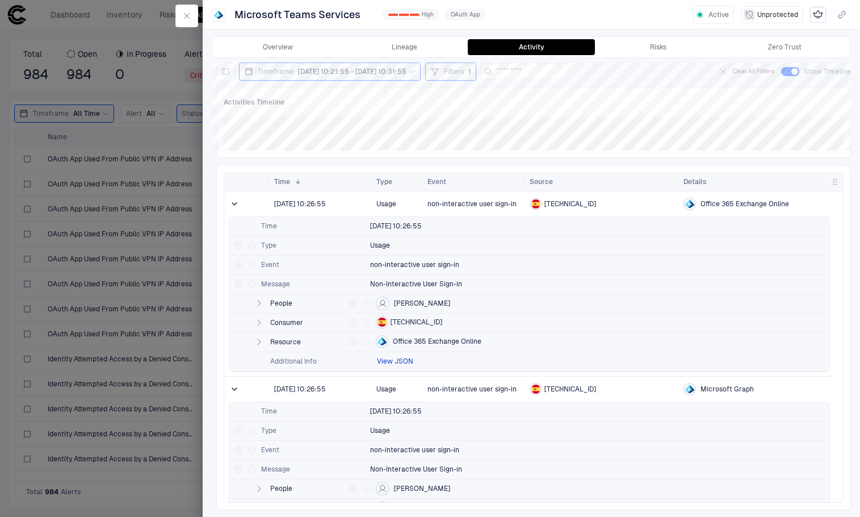
click at [404, 361] on button "View JSON" at bounding box center [395, 361] width 36 height 9
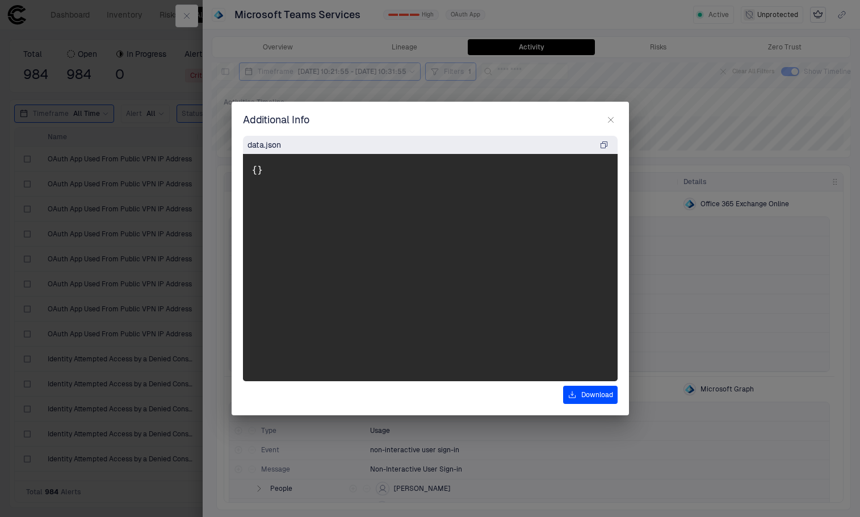
click at [610, 116] on icon "button" at bounding box center [610, 119] width 9 height 9
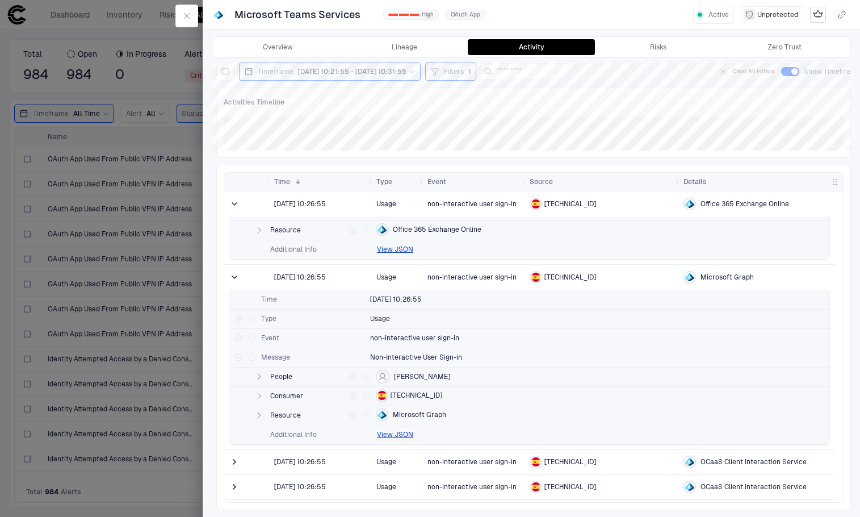
scroll to position [114, 0]
click at [384, 432] on button "View JSON" at bounding box center [395, 432] width 36 height 9
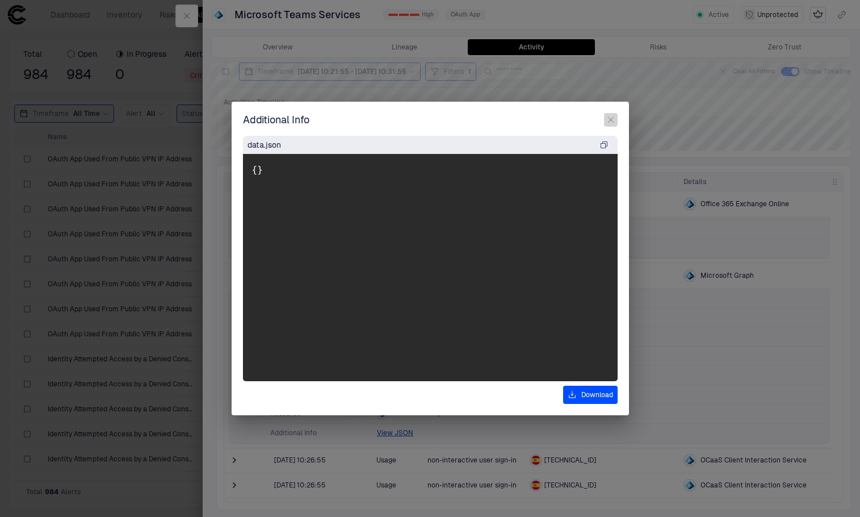
click at [611, 124] on icon "button" at bounding box center [610, 119] width 9 height 9
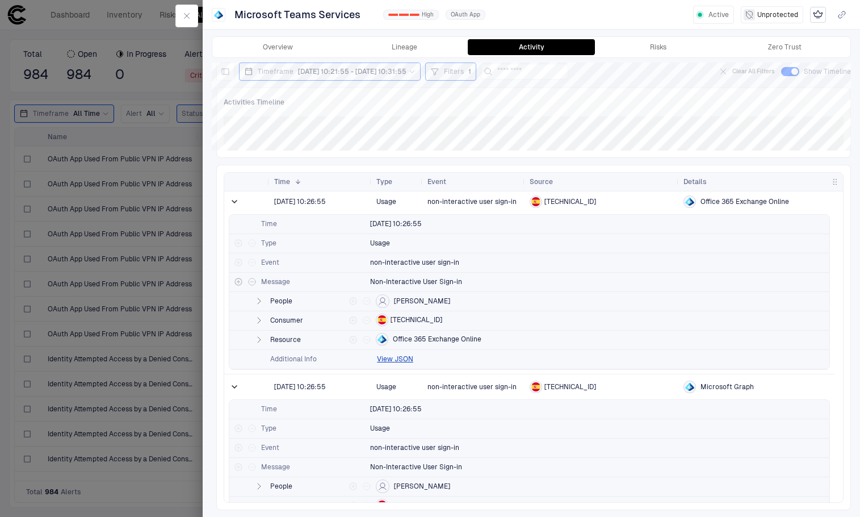
scroll to position [0, 0]
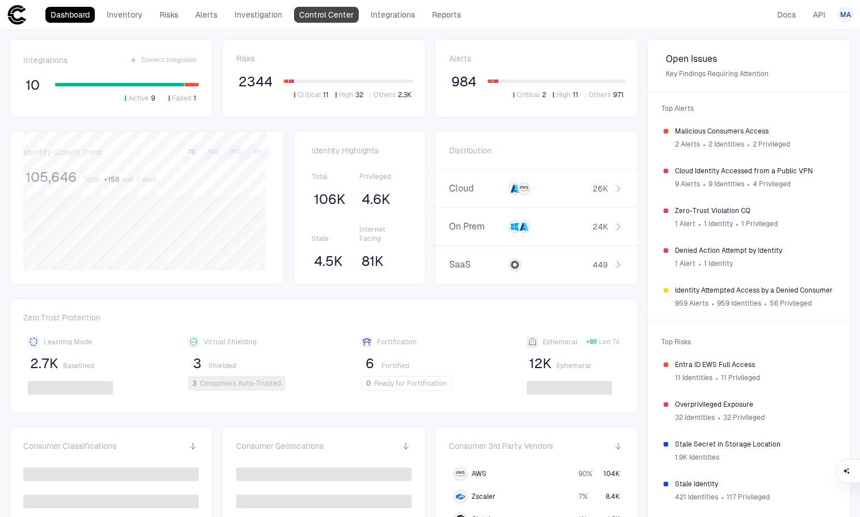
click at [322, 19] on link "Control Center" at bounding box center [326, 15] width 65 height 16
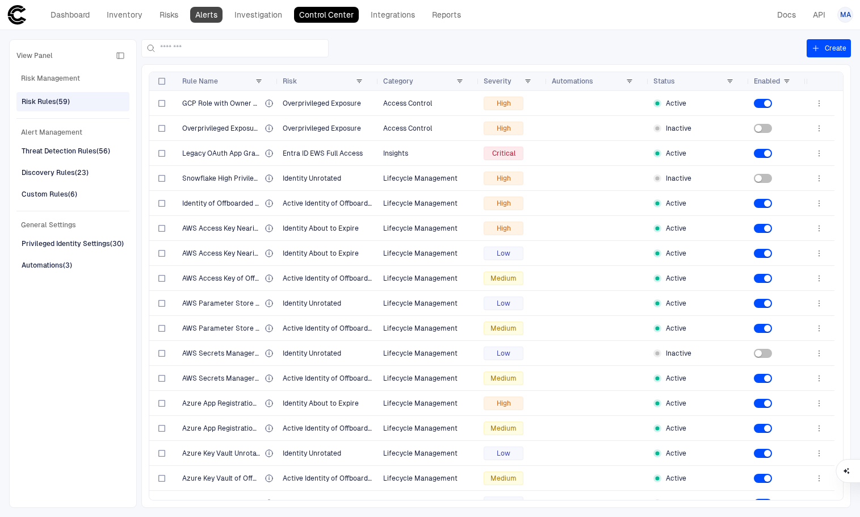
click at [202, 16] on link "Alerts" at bounding box center [206, 15] width 32 height 16
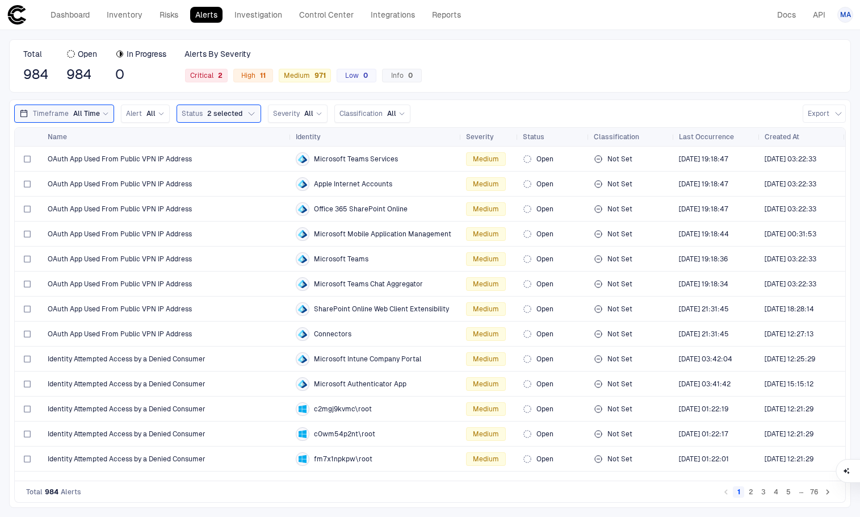
drag, startPoint x: 198, startPoint y: 139, endPoint x: 291, endPoint y: 150, distance: 93.8
click at [291, 150] on div "Name Identity Severity Status" at bounding box center [430, 304] width 831 height 353
click at [159, 354] on span "Identity Attempted Access by a Denied Consumer" at bounding box center [127, 358] width 158 height 9
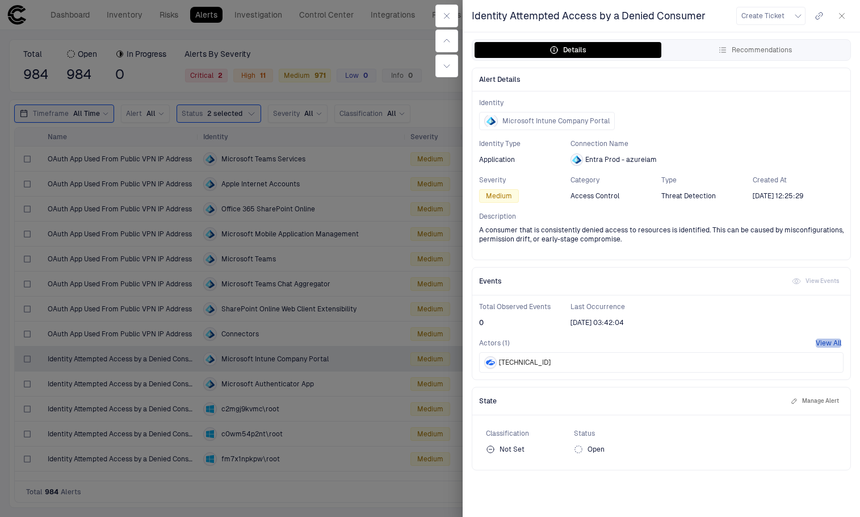
click at [835, 342] on button "View All" at bounding box center [829, 342] width 26 height 9
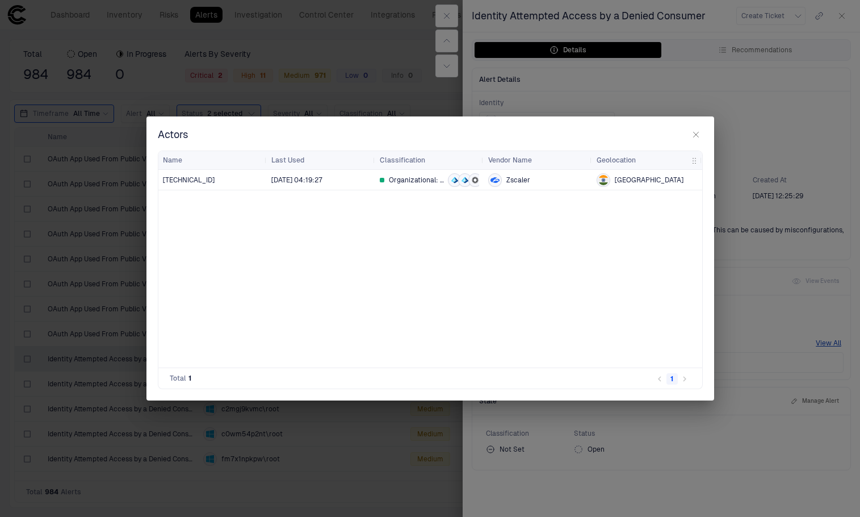
click at [694, 135] on icon "button" at bounding box center [696, 134] width 9 height 9
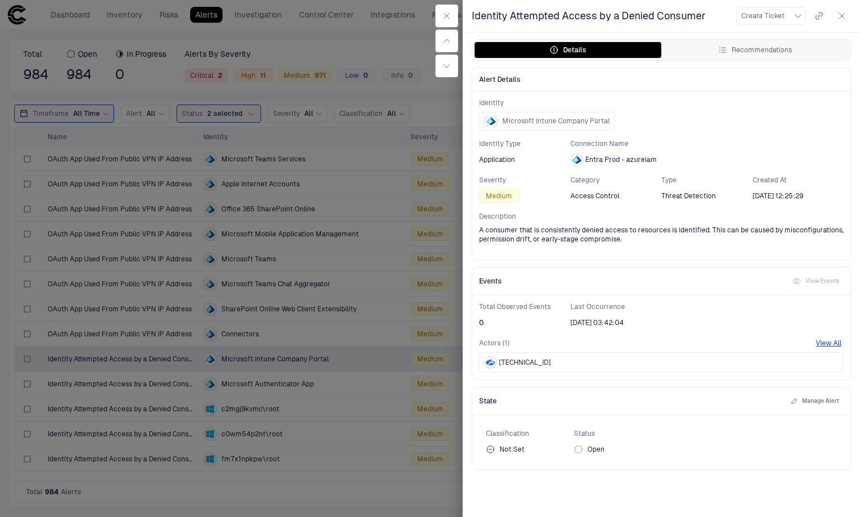
click at [844, 18] on icon "button" at bounding box center [842, 16] width 5 height 5
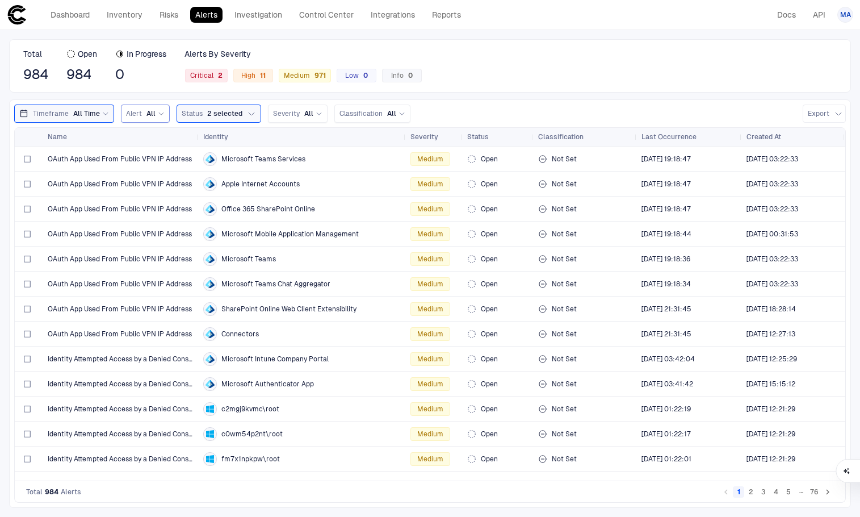
click at [149, 118] on span "All" at bounding box center [151, 113] width 9 height 9
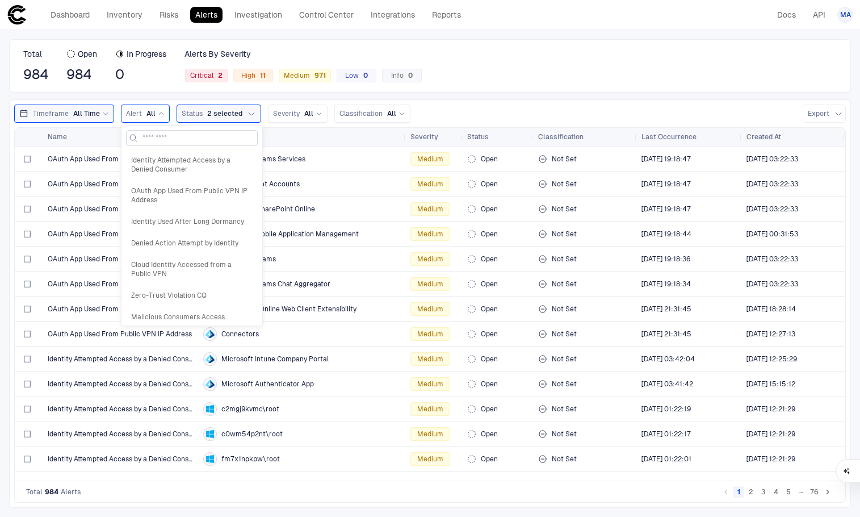
click at [154, 136] on input at bounding box center [199, 138] width 112 height 15
click at [164, 164] on span "Identity Attempted Access by a Denied Consumer" at bounding box center [192, 165] width 122 height 18
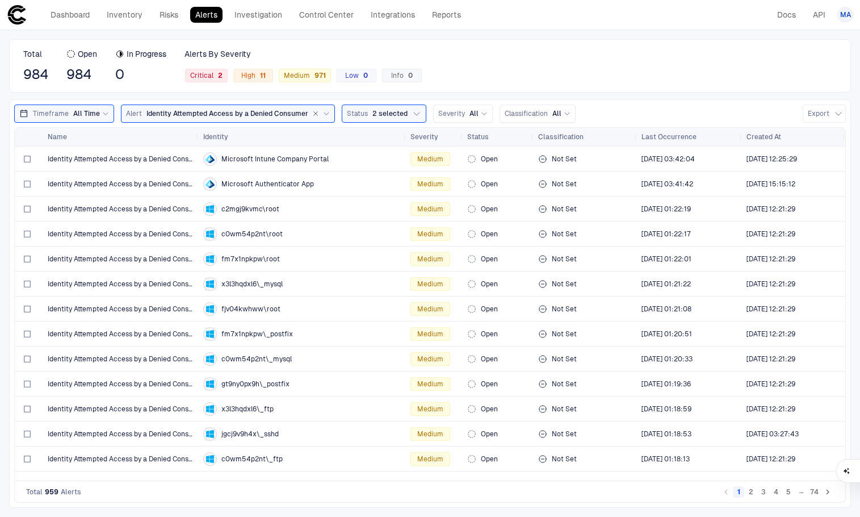
click at [94, 114] on span "All Time" at bounding box center [86, 113] width 27 height 9
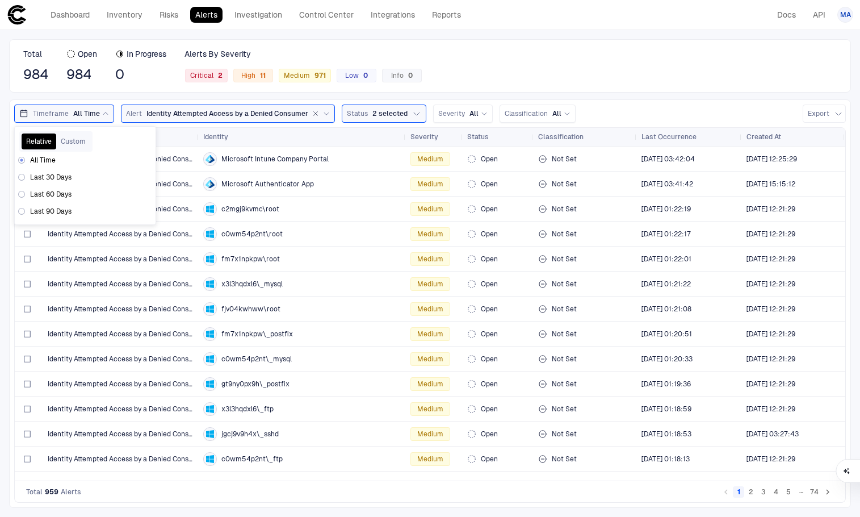
click at [94, 114] on span "All Time" at bounding box center [86, 113] width 27 height 9
click at [532, 68] on div "Total 984 Open 984 In Progress 0 Alerts By Severity Critical 2 High 11 Medium 9…" at bounding box center [430, 65] width 842 height 53
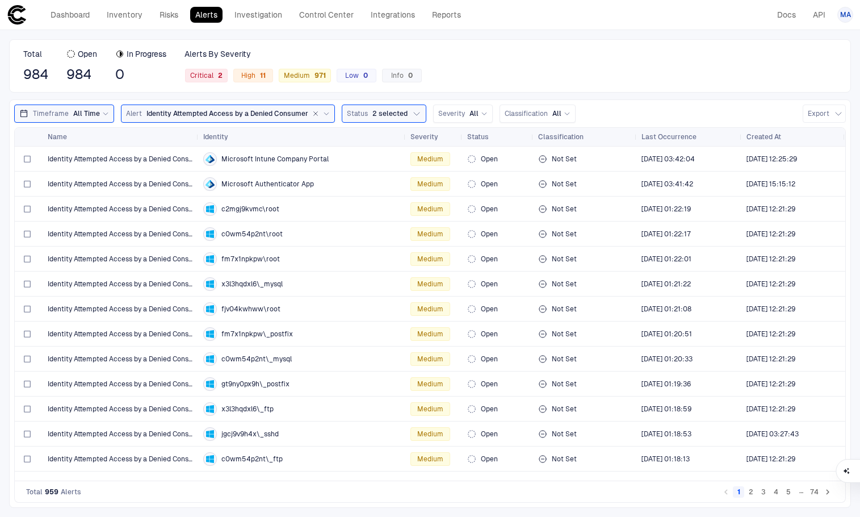
click at [750, 492] on button "2" at bounding box center [751, 491] width 11 height 11
click at [274, 361] on span "fm7x1npkpw\_www" at bounding box center [254, 358] width 66 height 9
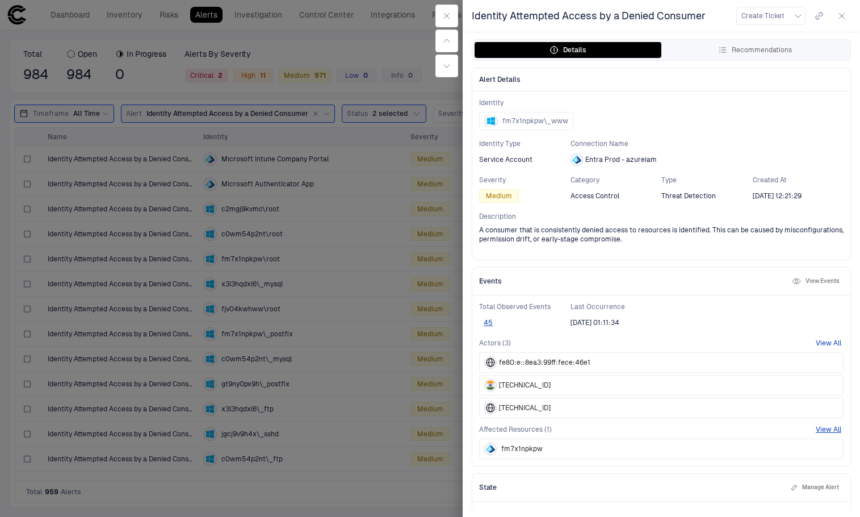
click at [819, 340] on button "View All" at bounding box center [829, 342] width 26 height 9
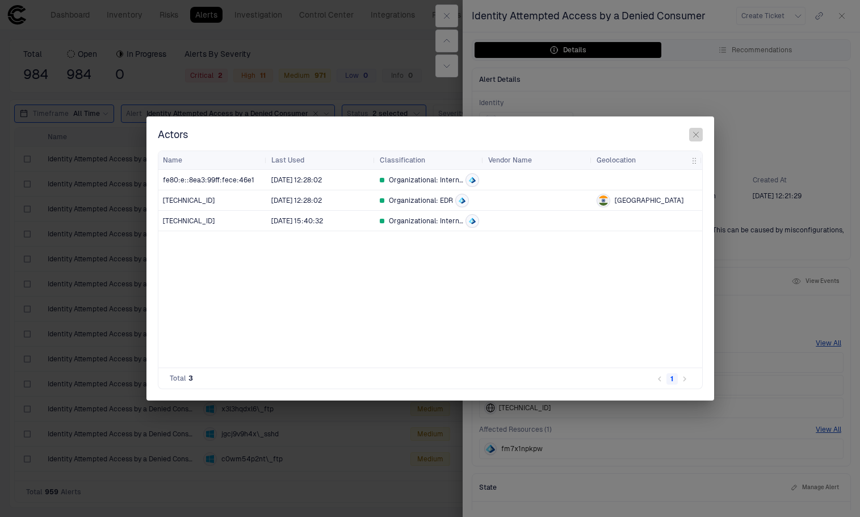
click at [699, 137] on icon "button" at bounding box center [696, 134] width 9 height 9
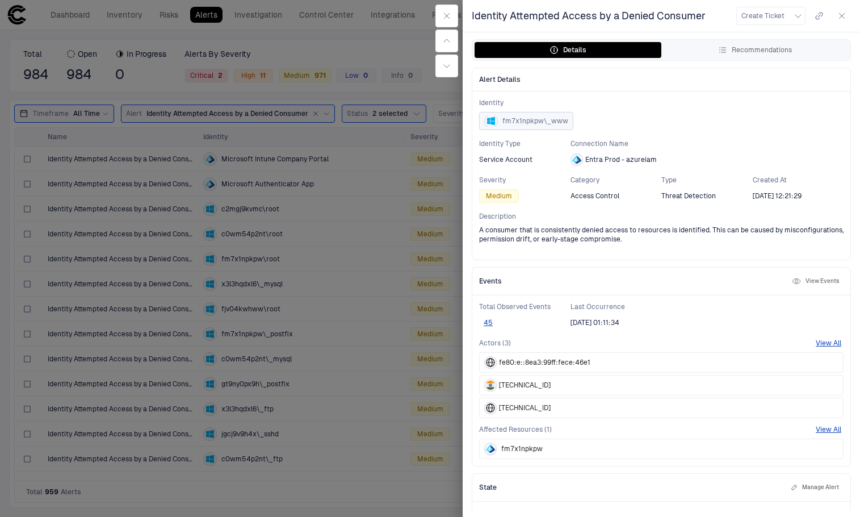
click at [543, 123] on span "fm7x1npkpw\_www" at bounding box center [536, 120] width 66 height 9
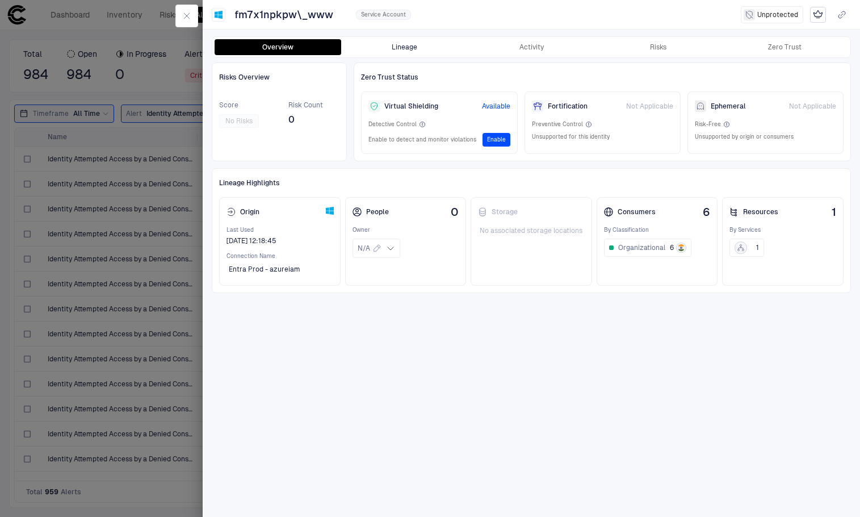
click at [421, 41] on button "Lineage" at bounding box center [404, 47] width 127 height 16
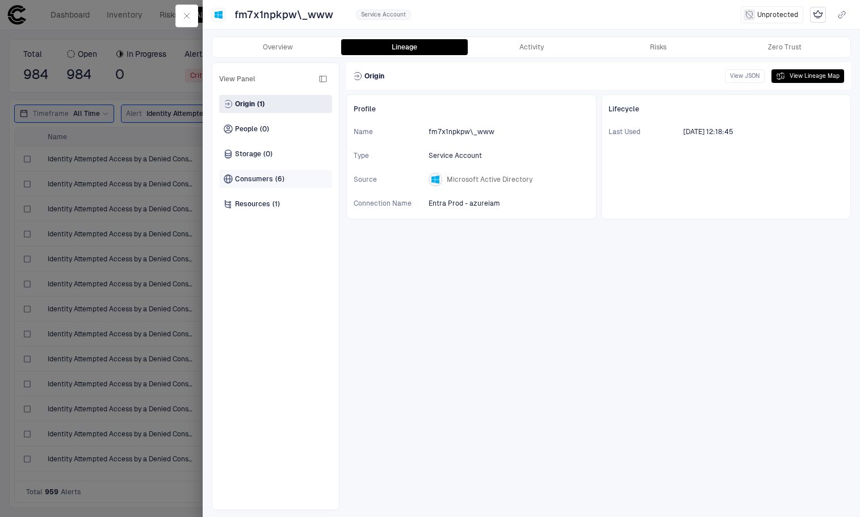
click at [235, 175] on span "Consumers" at bounding box center [254, 178] width 38 height 9
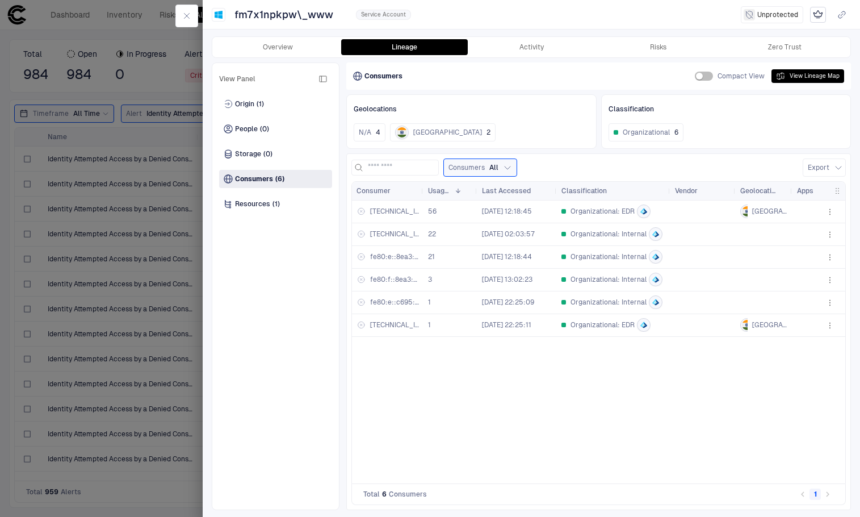
drag, startPoint x: 403, startPoint y: 190, endPoint x: 434, endPoint y: 187, distance: 31.4
click at [425, 187] on div at bounding box center [423, 191] width 5 height 18
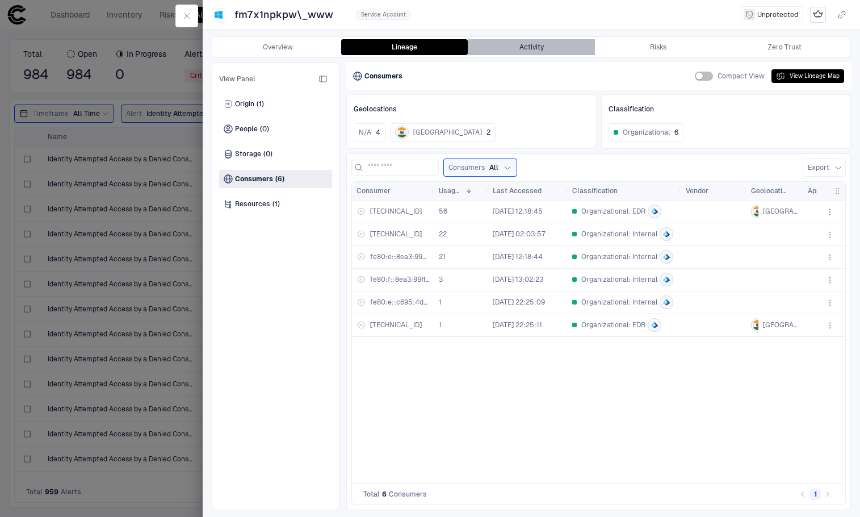
click at [545, 51] on button "Activity" at bounding box center [531, 47] width 127 height 16
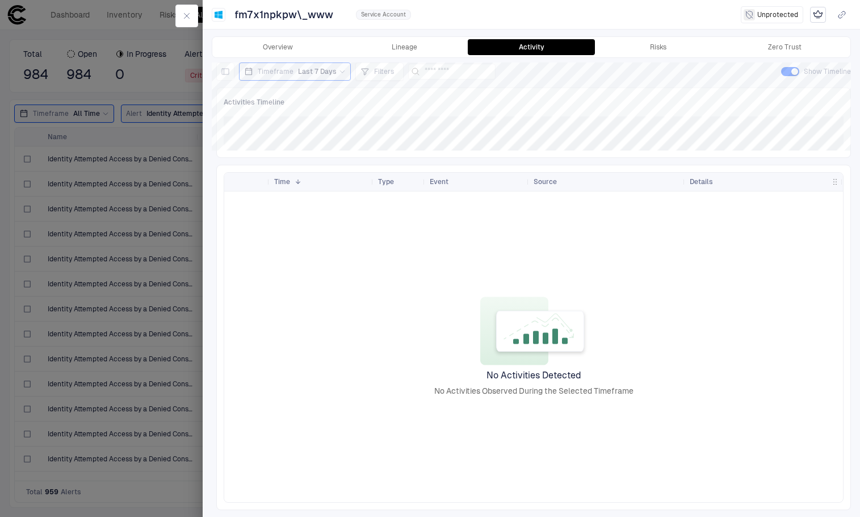
click at [319, 76] on div "Timeframe Last 7 Days" at bounding box center [295, 71] width 102 height 12
click at [275, 172] on span "Last 30 Days" at bounding box center [275, 169] width 41 height 9
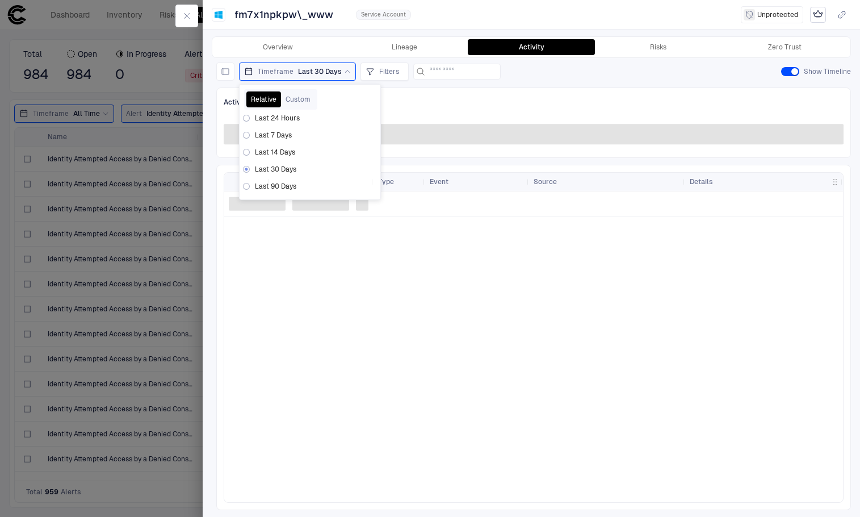
click at [496, 110] on div "Activities Timeline" at bounding box center [533, 122] width 635 height 70
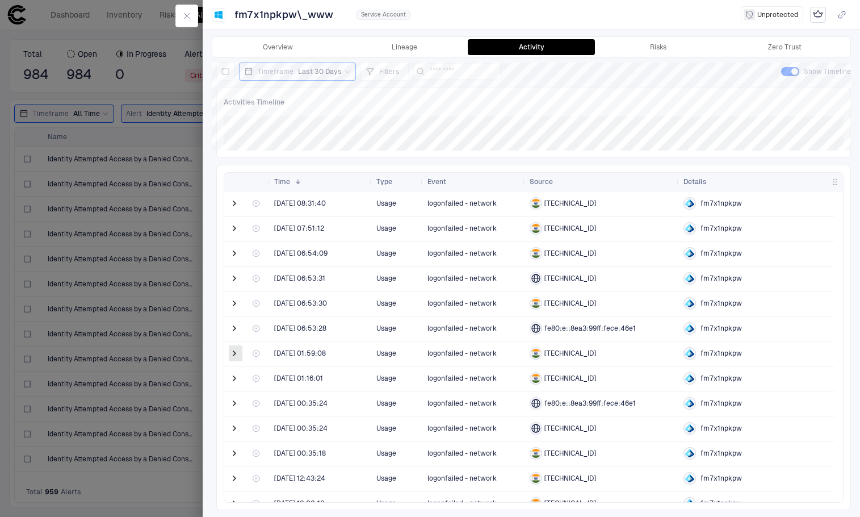
click at [235, 349] on span at bounding box center [234, 353] width 11 height 11
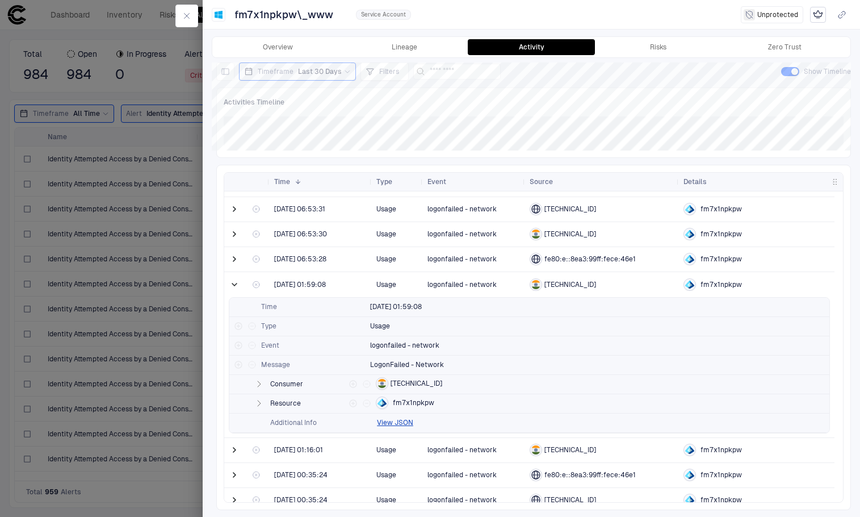
scroll to position [114, 0]
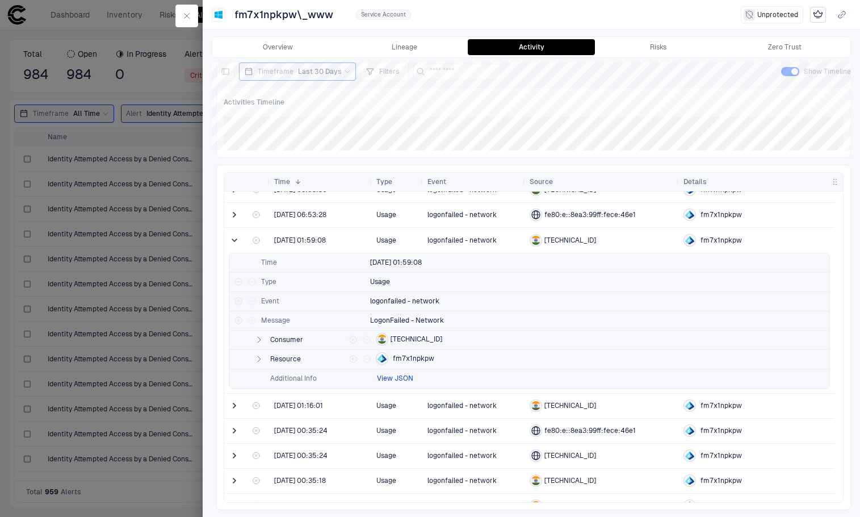
click at [394, 380] on button "View JSON" at bounding box center [395, 378] width 36 height 9
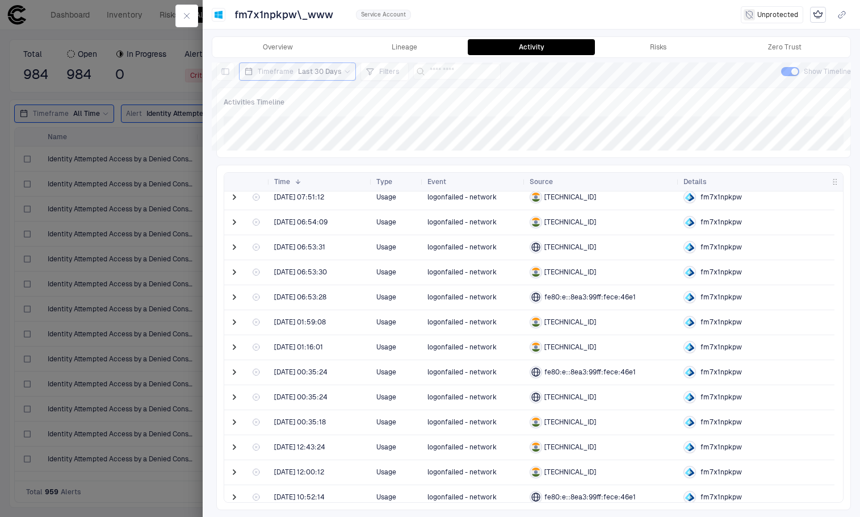
scroll to position [0, 0]
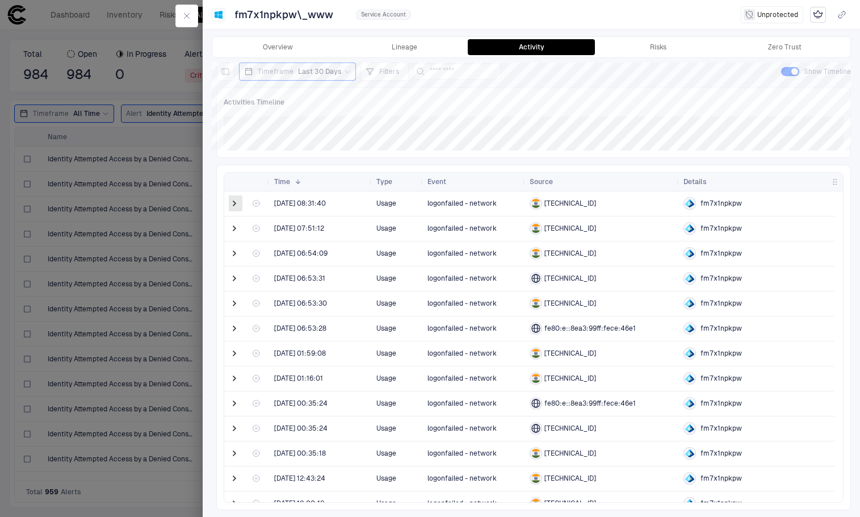
click at [232, 206] on span at bounding box center [234, 203] width 11 height 11
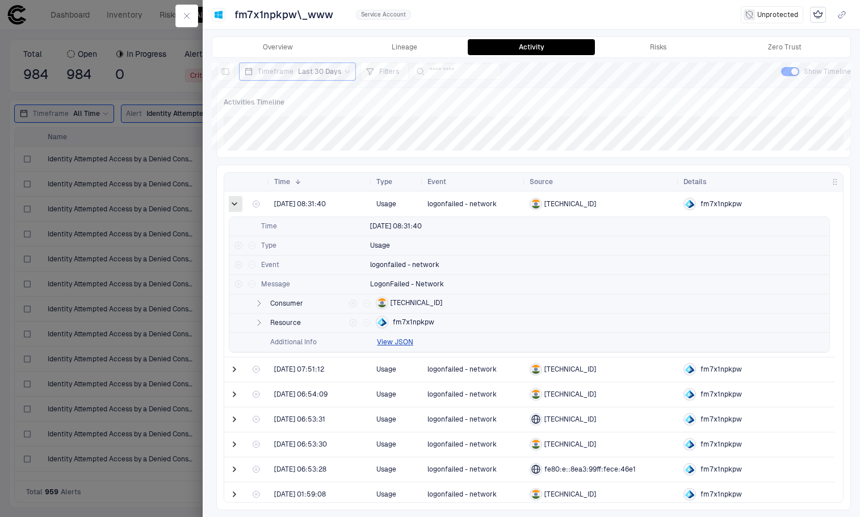
click at [234, 206] on span at bounding box center [234, 203] width 11 height 11
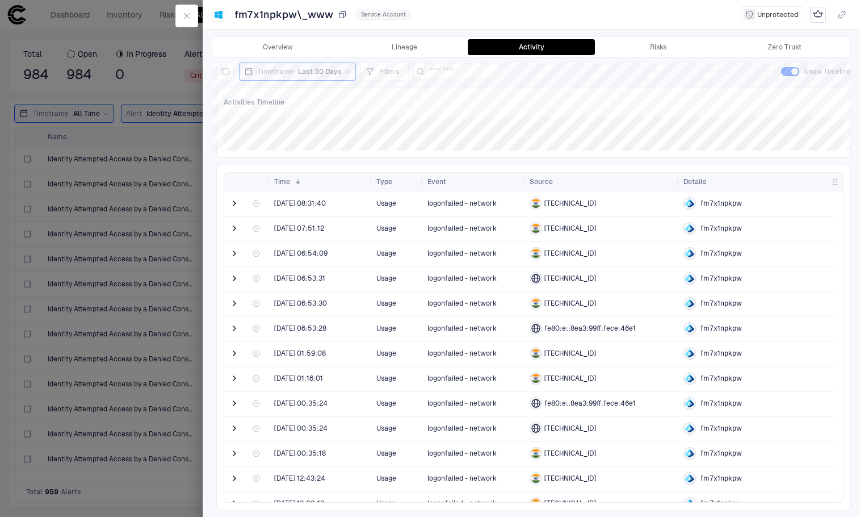
click at [284, 14] on span "fm7x1npkpw\_www" at bounding box center [284, 15] width 99 height 14
click at [696, 202] on div at bounding box center [690, 203] width 12 height 12
click at [187, 16] on icon "button" at bounding box center [187, 16] width 5 height 5
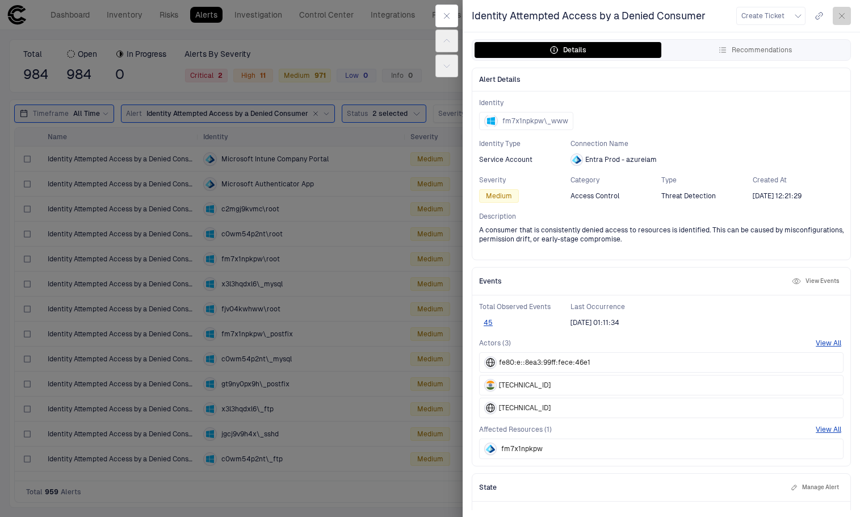
click at [834, 16] on button "button" at bounding box center [842, 16] width 18 height 18
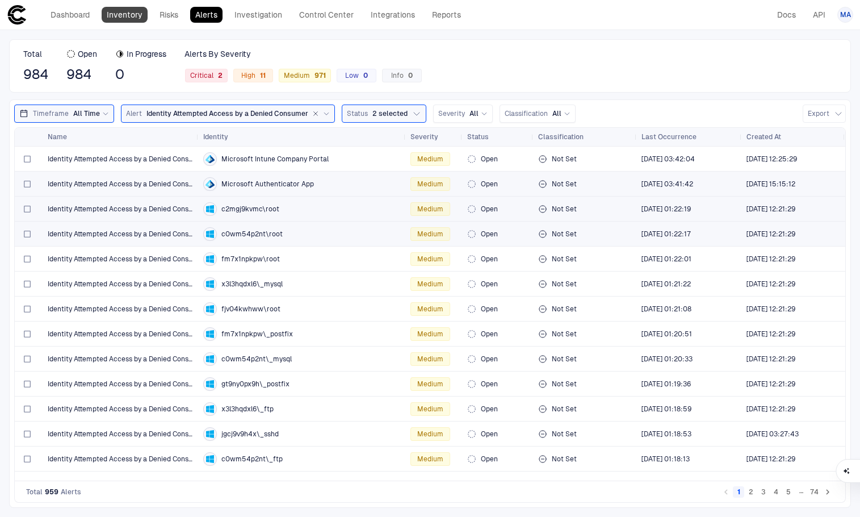
click at [139, 13] on link "Inventory" at bounding box center [125, 15] width 46 height 16
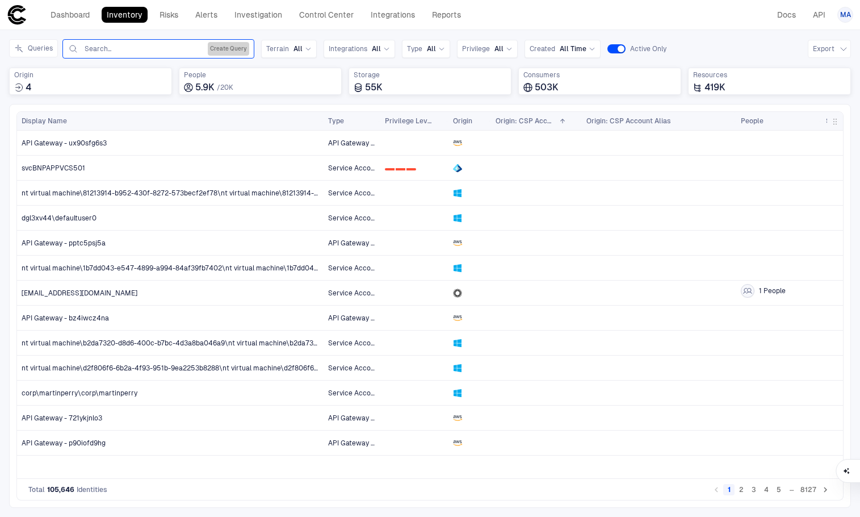
click at [224, 47] on button "Create Query" at bounding box center [228, 49] width 41 height 14
click at [114, 116] on button "Add Condition" at bounding box center [100, 115] width 64 height 18
click at [182, 82] on span "Equals" at bounding box center [186, 81] width 22 height 9
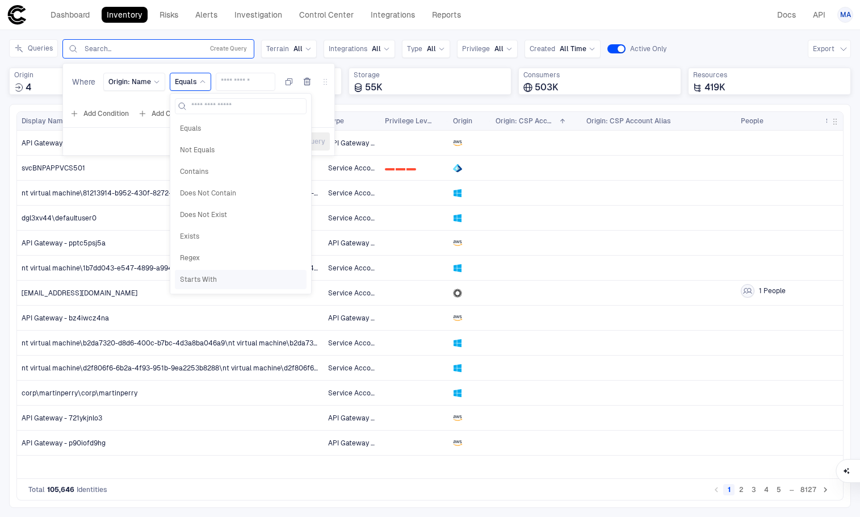
click at [203, 272] on div "Starts With" at bounding box center [241, 279] width 132 height 19
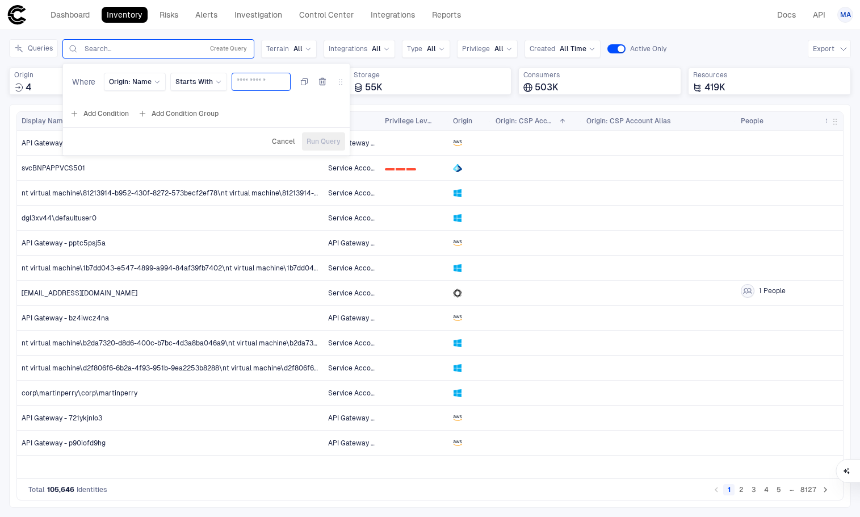
click at [256, 85] on input "text" at bounding box center [261, 81] width 49 height 17
type input "*******"
click at [327, 141] on span "Run Query" at bounding box center [324, 141] width 34 height 9
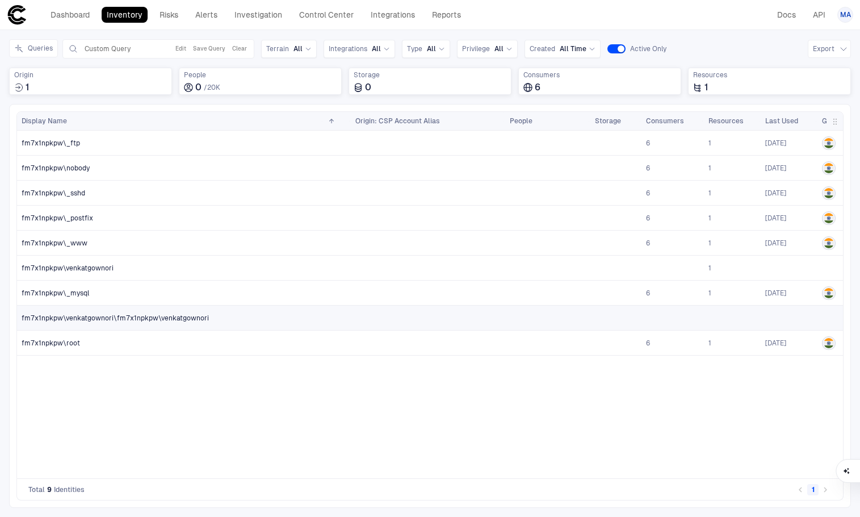
scroll to position [0, 324]
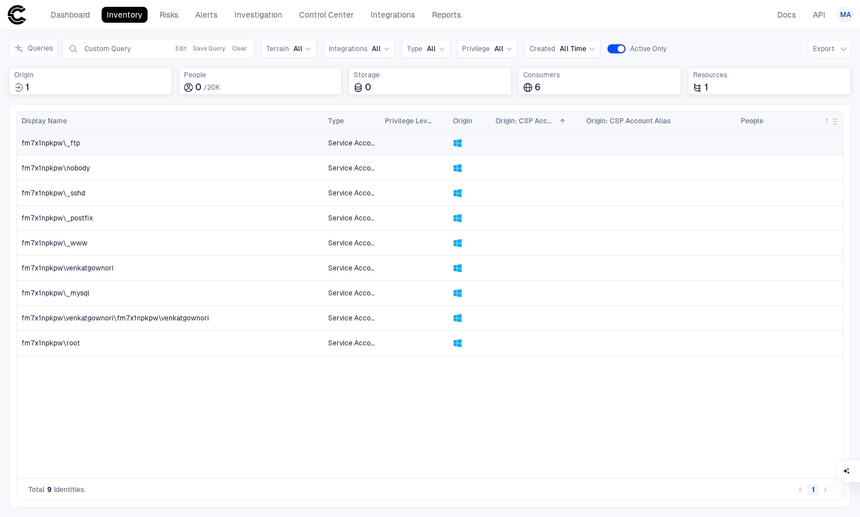
click at [52, 145] on span "fm7x1npkpw\_ftp" at bounding box center [51, 143] width 58 height 9
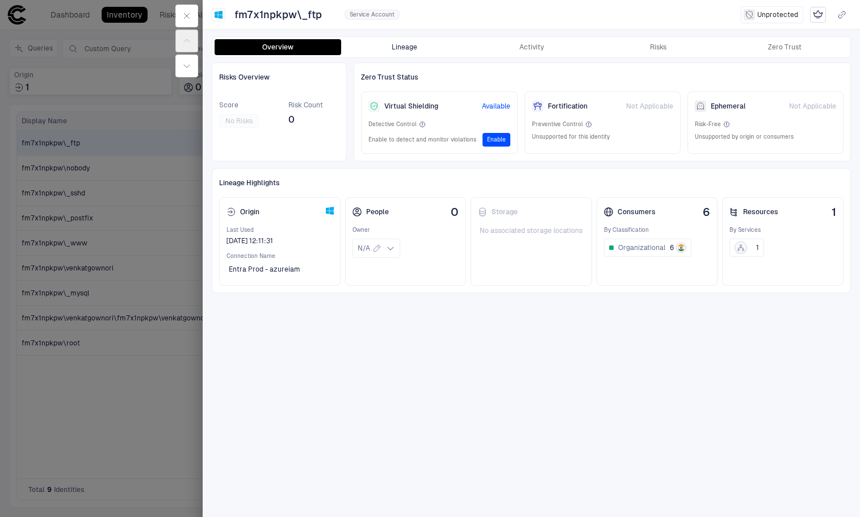
click at [438, 53] on button "Lineage" at bounding box center [404, 47] width 127 height 16
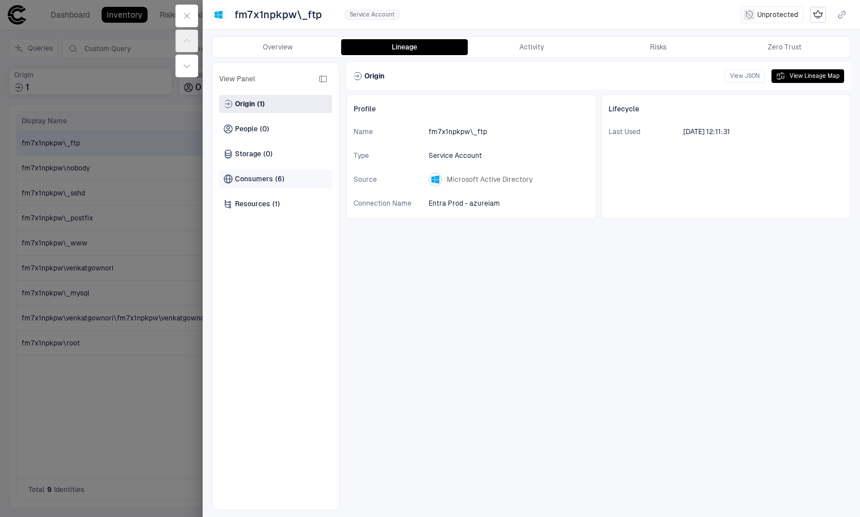
click at [278, 181] on span "(6)" at bounding box center [279, 178] width 9 height 9
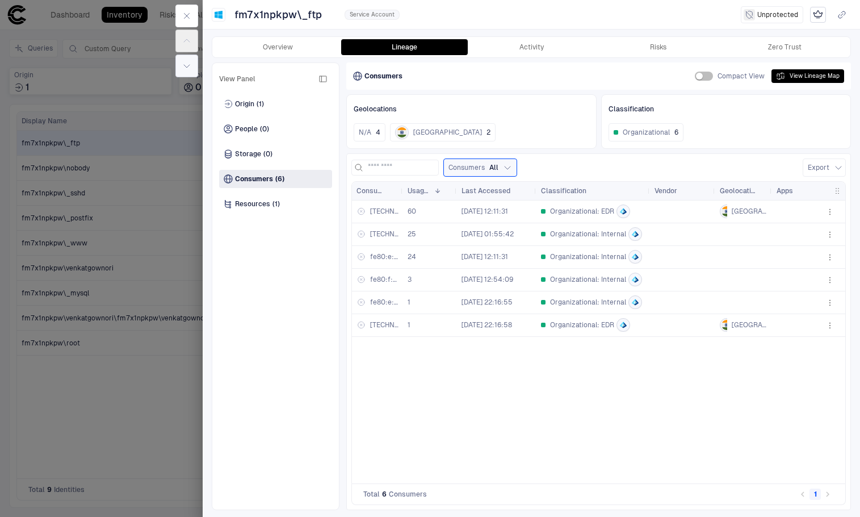
click at [192, 73] on button "button" at bounding box center [186, 66] width 23 height 23
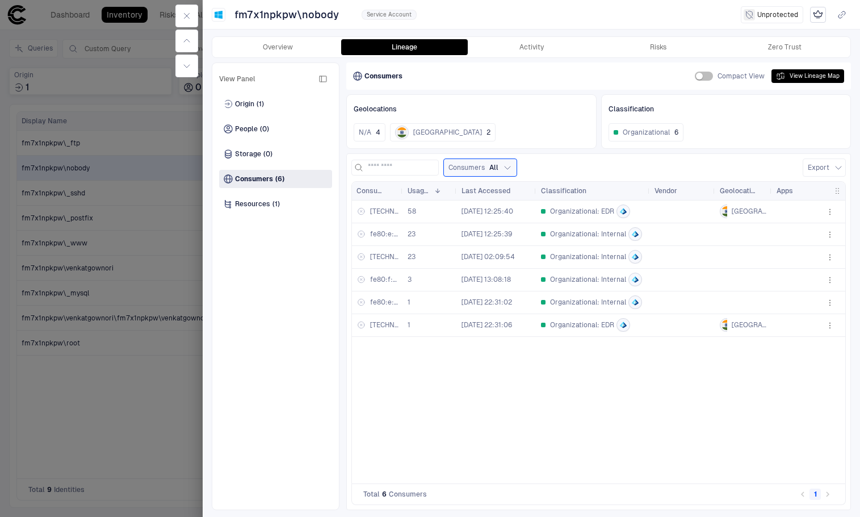
click at [192, 73] on button "button" at bounding box center [186, 66] width 23 height 23
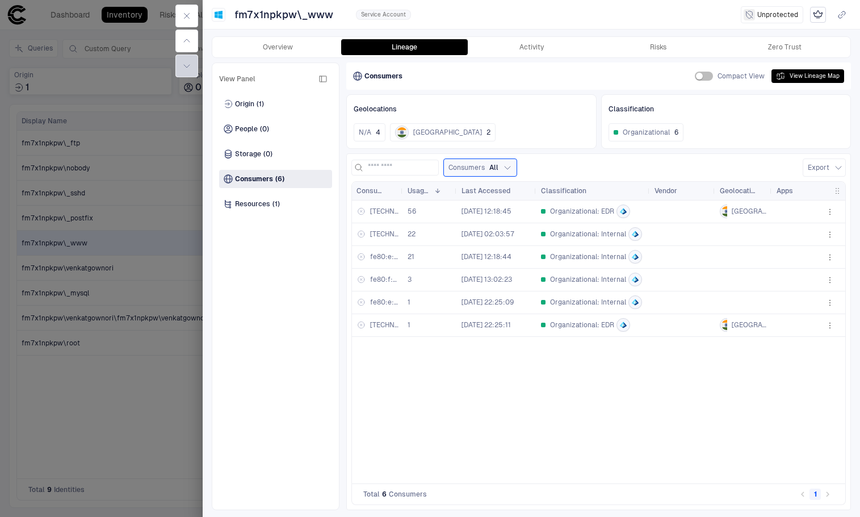
click at [192, 73] on button "button" at bounding box center [186, 66] width 23 height 23
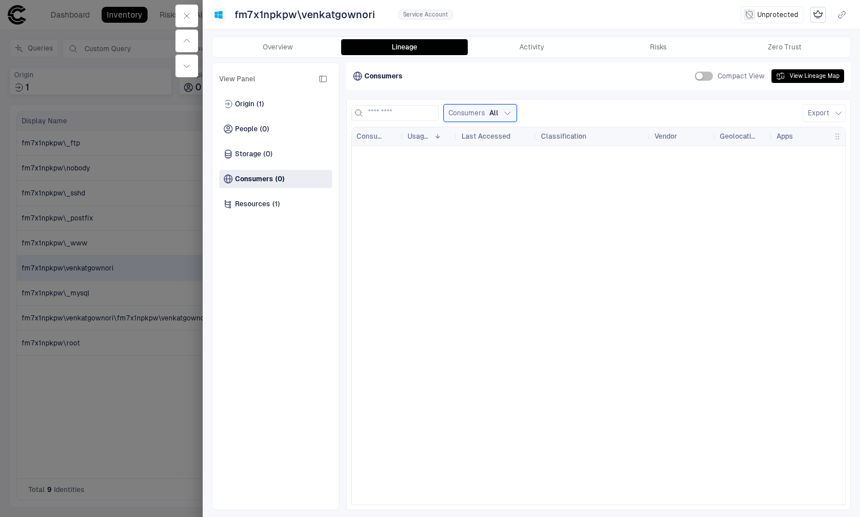
click at [192, 73] on button "button" at bounding box center [186, 66] width 23 height 23
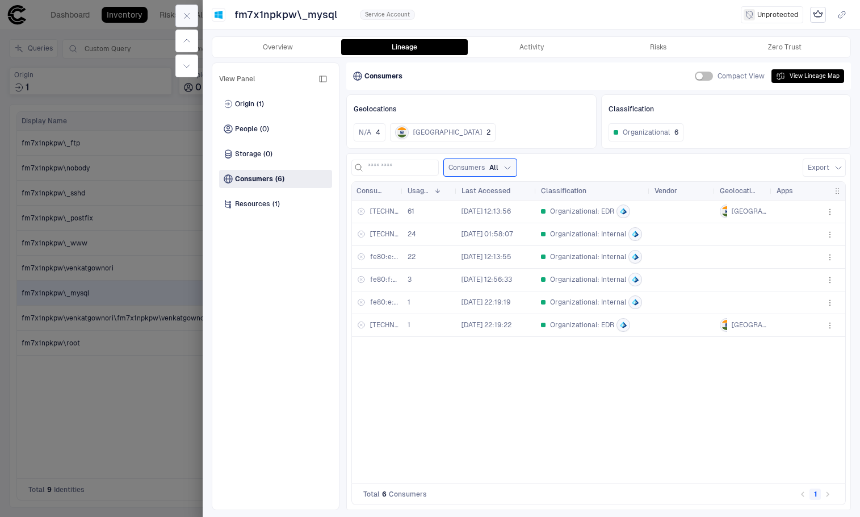
click at [191, 14] on icon "button" at bounding box center [186, 15] width 9 height 9
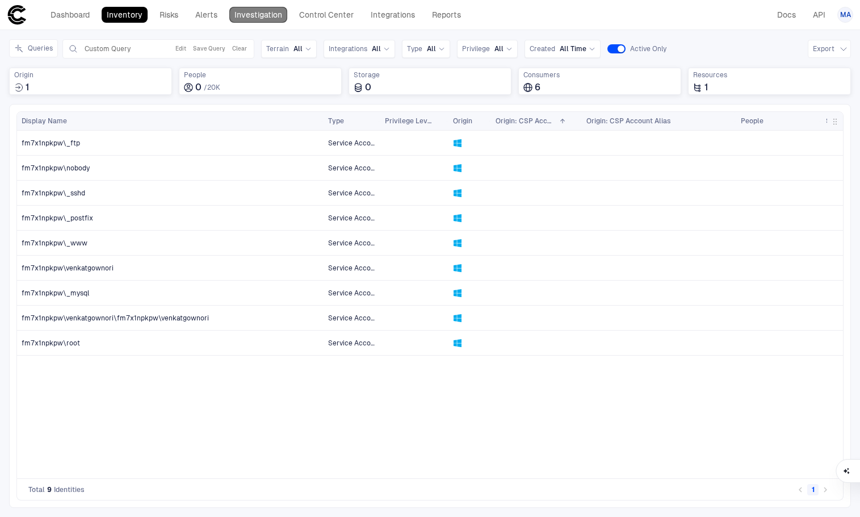
click at [243, 15] on link "Investigation" at bounding box center [258, 15] width 58 height 16
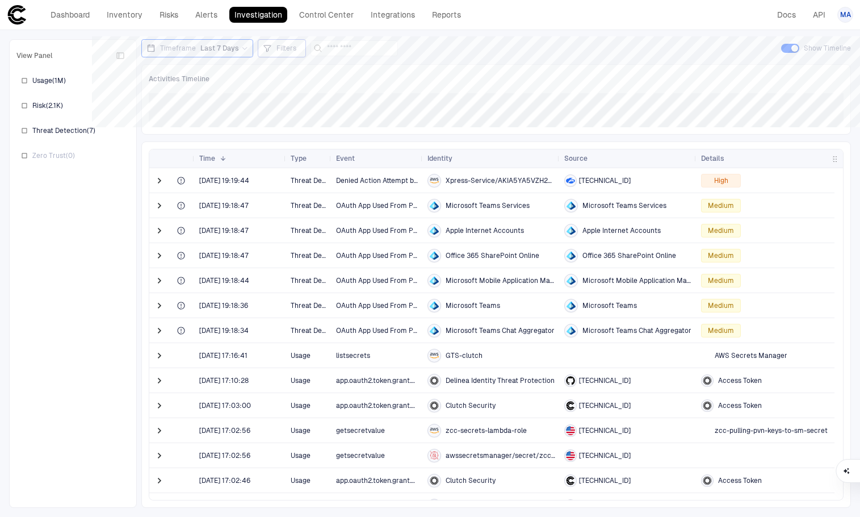
click at [277, 48] on span "Filters" at bounding box center [287, 48] width 20 height 9
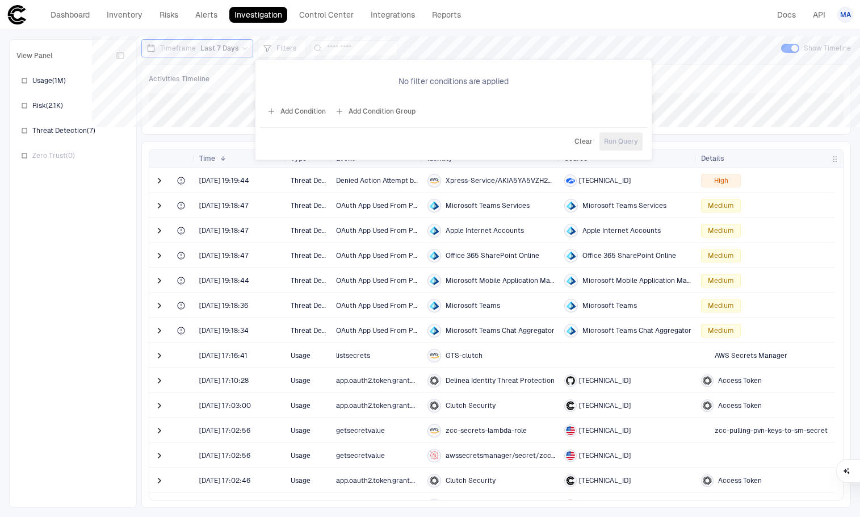
click at [310, 106] on button "Add Condition" at bounding box center [297, 111] width 64 height 18
click at [325, 82] on span "Event: ID" at bounding box center [322, 78] width 29 height 9
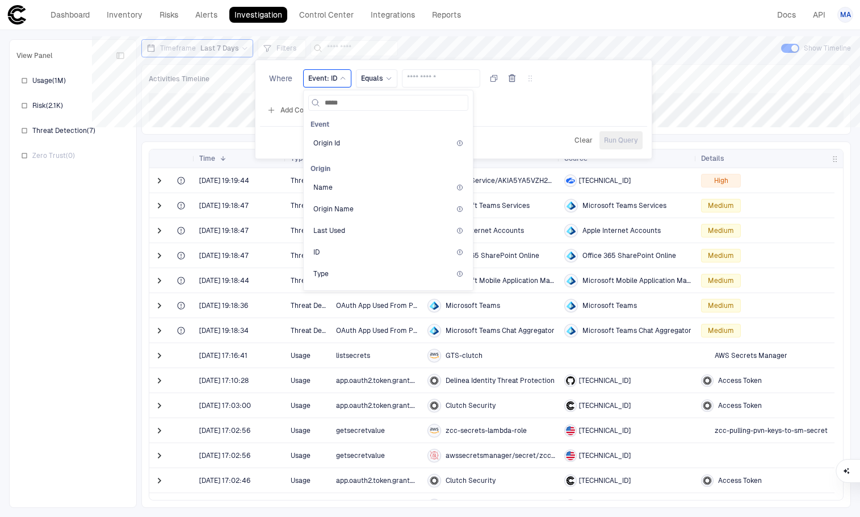
type input "******"
click at [341, 212] on span "Origin Name" at bounding box center [333, 208] width 40 height 9
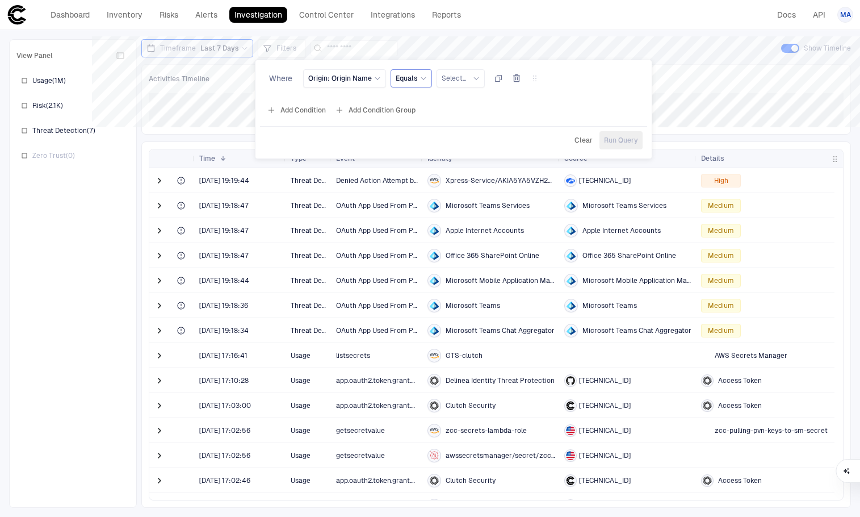
click at [415, 79] on span "Equals" at bounding box center [407, 78] width 22 height 9
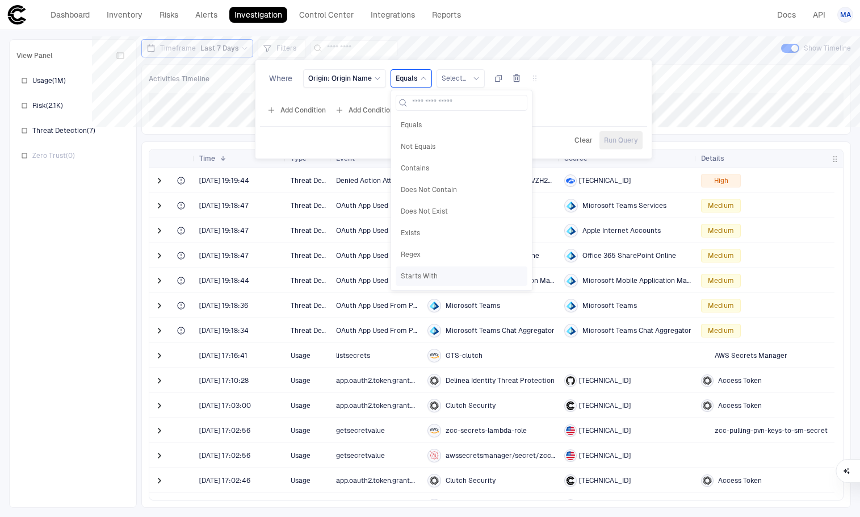
click at [430, 270] on div "Starts With" at bounding box center [462, 275] width 132 height 19
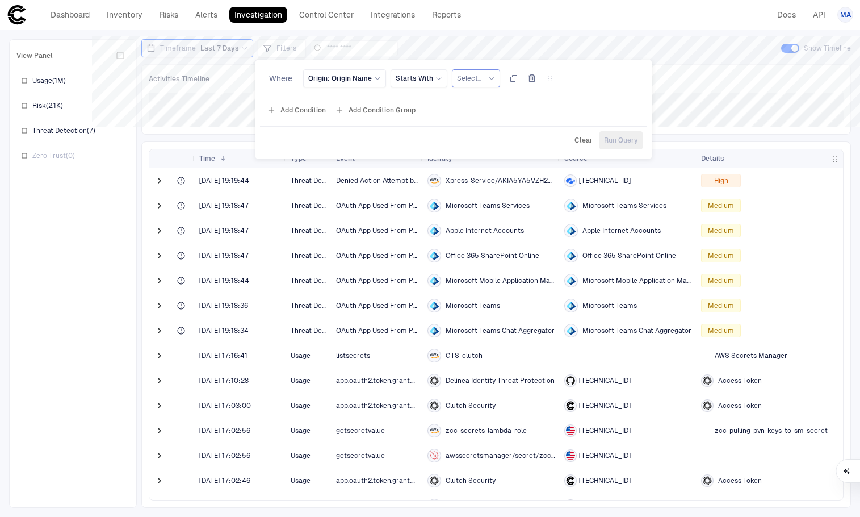
click at [471, 79] on span "Select..." at bounding box center [469, 78] width 24 height 9
type input "****"
click at [355, 74] on span "Origin: Origin Name" at bounding box center [340, 78] width 64 height 9
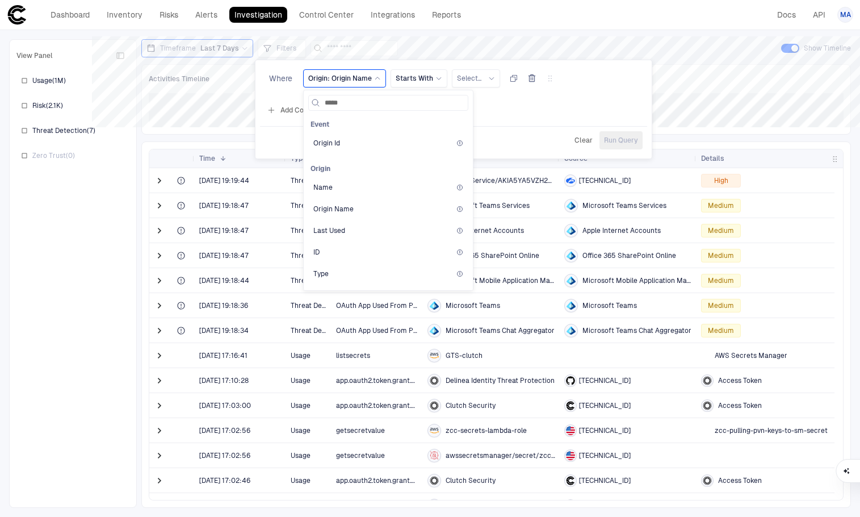
type input "******"
click at [327, 183] on span "Name" at bounding box center [322, 187] width 19 height 9
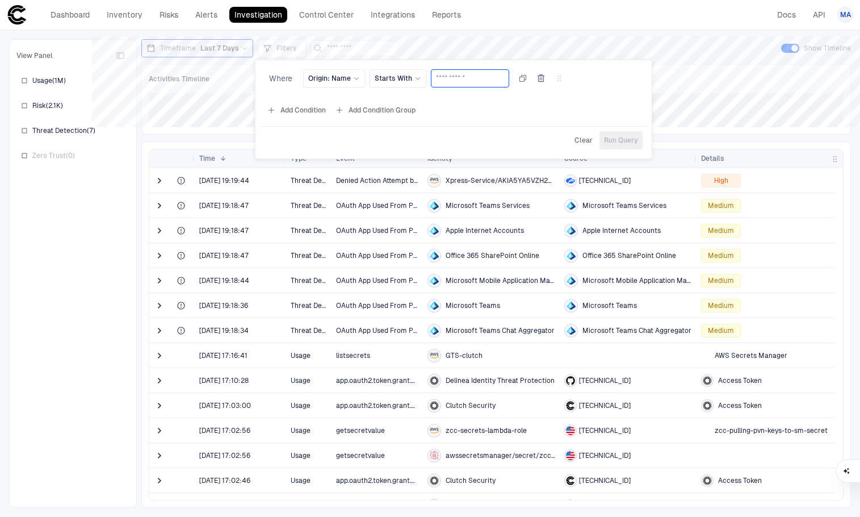
click at [466, 82] on input "text" at bounding box center [470, 78] width 68 height 17
paste input "****"
type input "****"
click at [614, 140] on span "Run Query" at bounding box center [621, 140] width 34 height 9
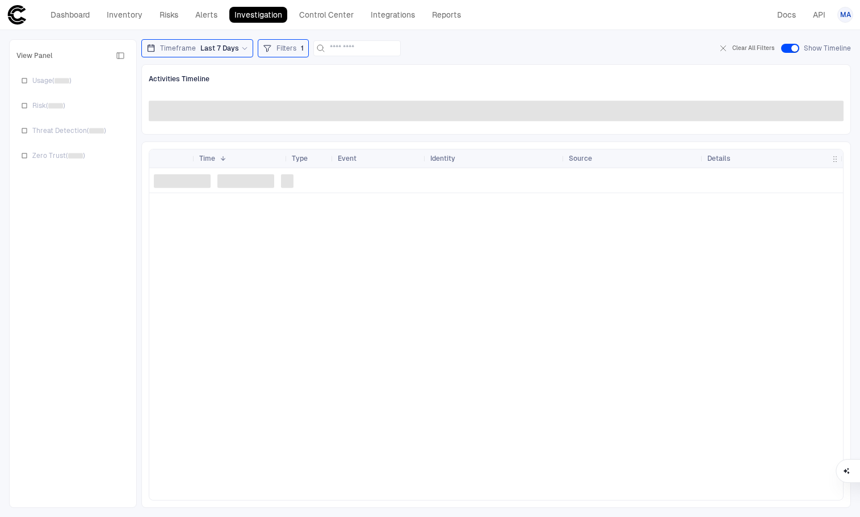
click at [280, 52] on span "Filters" at bounding box center [287, 48] width 20 height 9
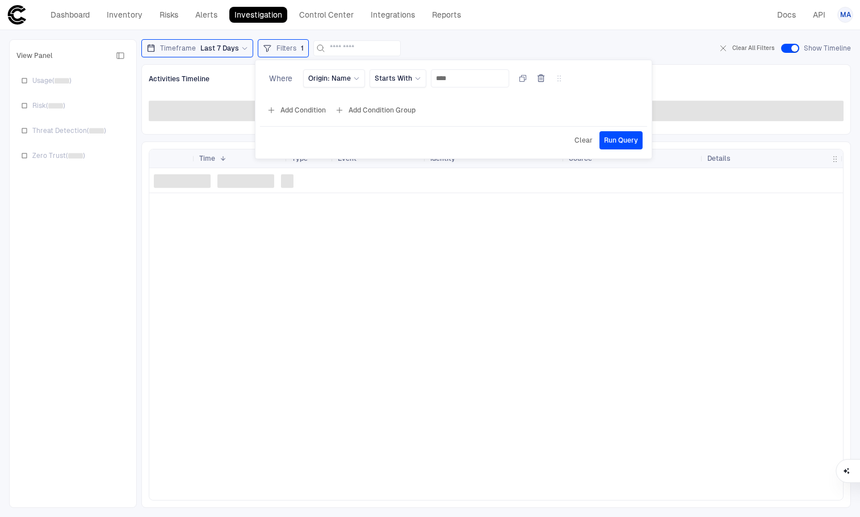
click at [295, 105] on button "Add Condition" at bounding box center [297, 110] width 64 height 18
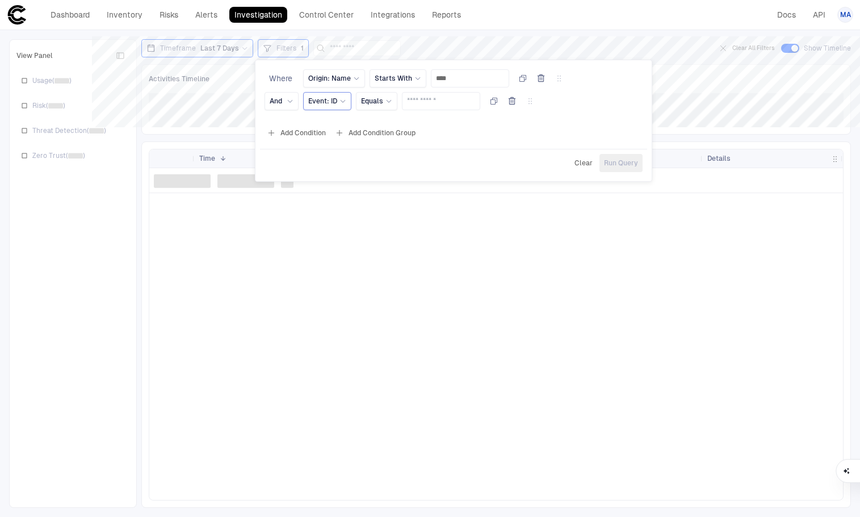
click at [330, 102] on span "Event: ID" at bounding box center [322, 101] width 29 height 9
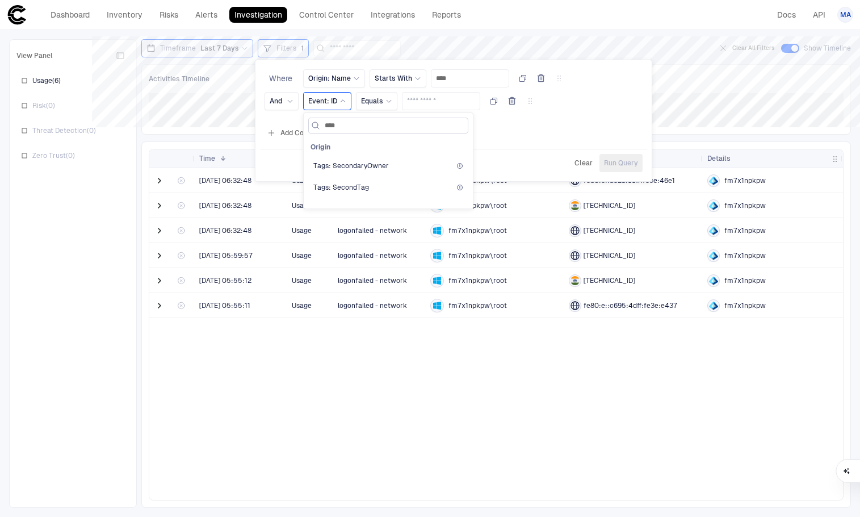
drag, startPoint x: 361, startPoint y: 125, endPoint x: 312, endPoint y: 120, distance: 49.0
click at [312, 120] on div "****" at bounding box center [388, 125] width 154 height 15
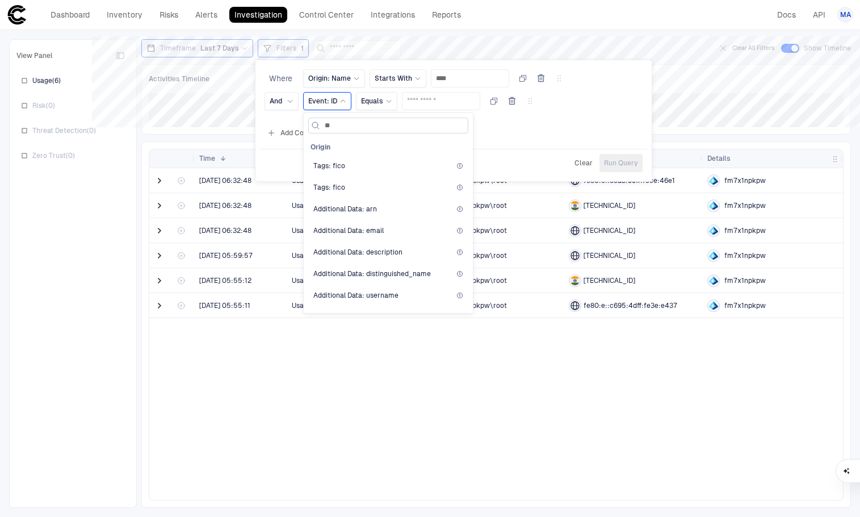
type input "*"
type input "**"
click at [353, 159] on div "Is Denied" at bounding box center [388, 165] width 160 height 19
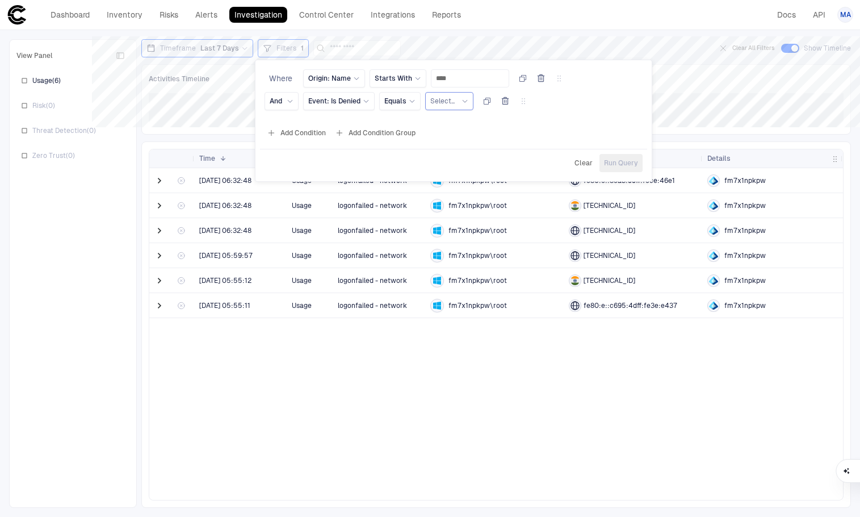
click at [454, 95] on div "Select..." at bounding box center [449, 101] width 38 height 12
click at [450, 145] on span "True" at bounding box center [489, 147] width 107 height 9
click at [452, 105] on div "True" at bounding box center [442, 101] width 24 height 9
click at [453, 166] on span "False" at bounding box center [489, 169] width 107 height 9
click at [620, 164] on span "Run Query" at bounding box center [621, 162] width 34 height 9
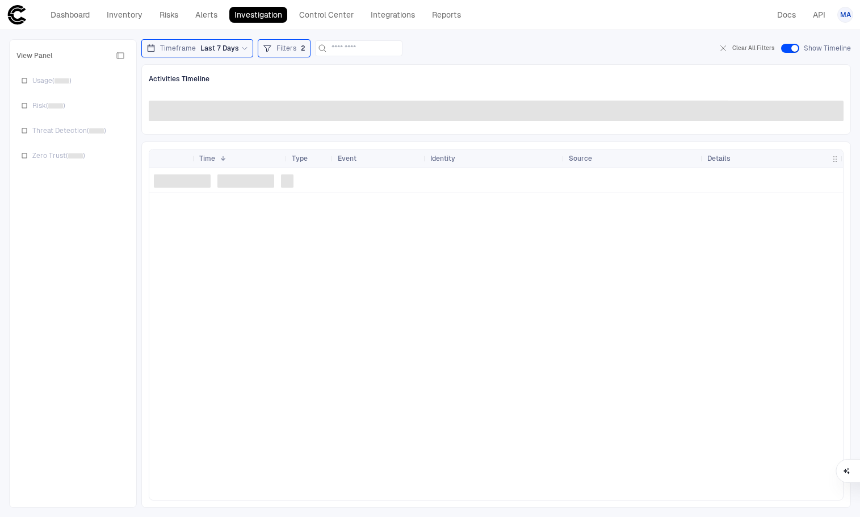
click at [237, 50] on div "Last 7 Days" at bounding box center [224, 48] width 48 height 9
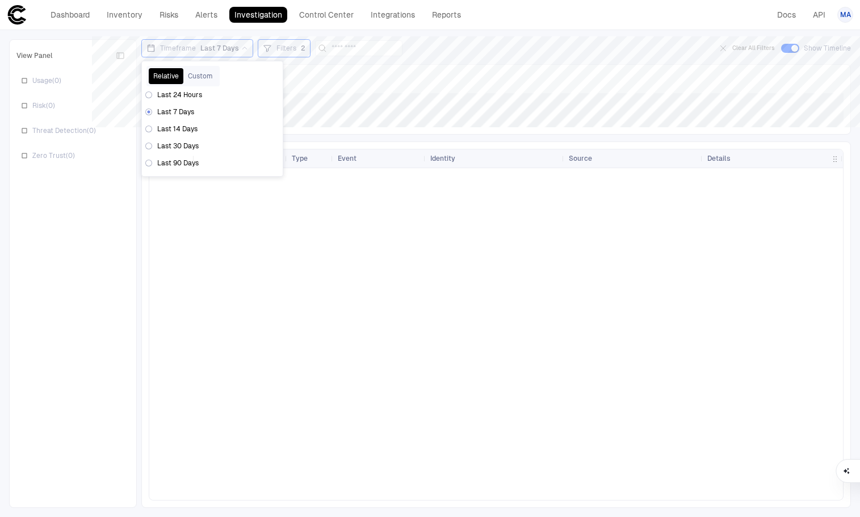
click at [175, 148] on span "Last 30 Days" at bounding box center [177, 145] width 41 height 9
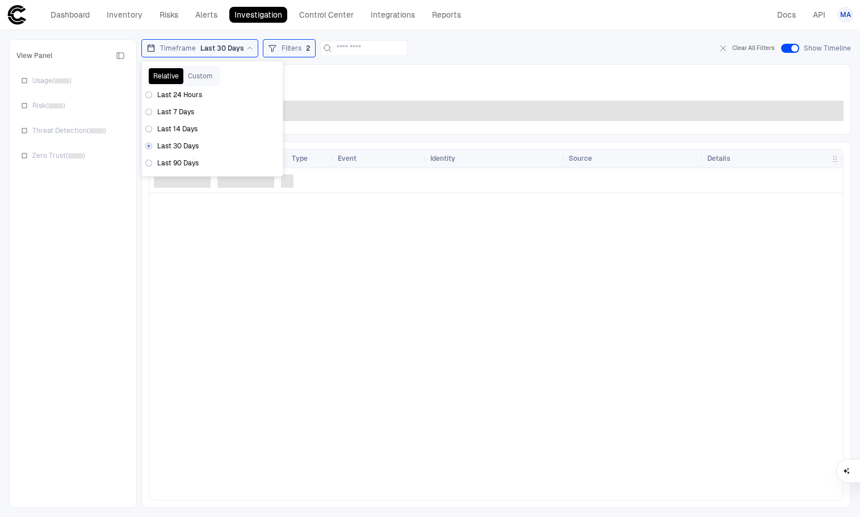
click at [392, 82] on div "Activities Timeline" at bounding box center [496, 79] width 695 height 15
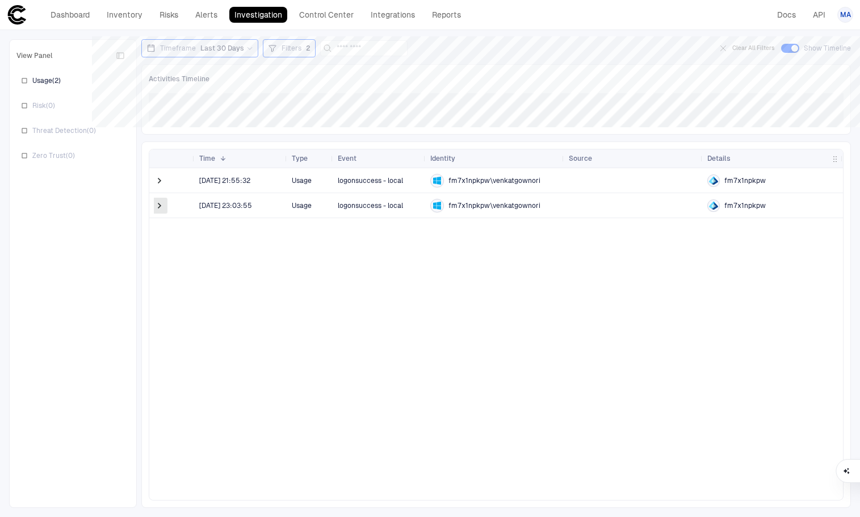
click at [158, 205] on span at bounding box center [159, 205] width 11 height 11
